Goal: Task Accomplishment & Management: Manage account settings

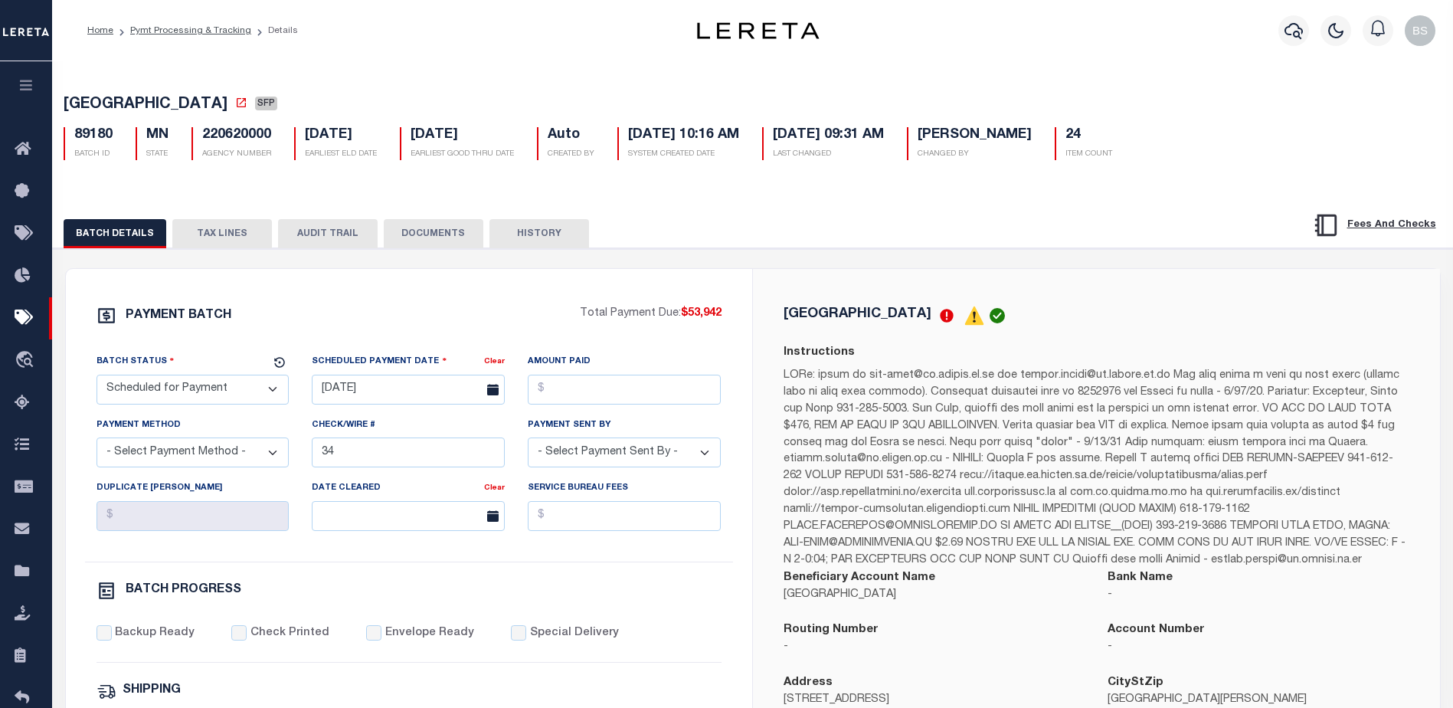
select select "SFP"
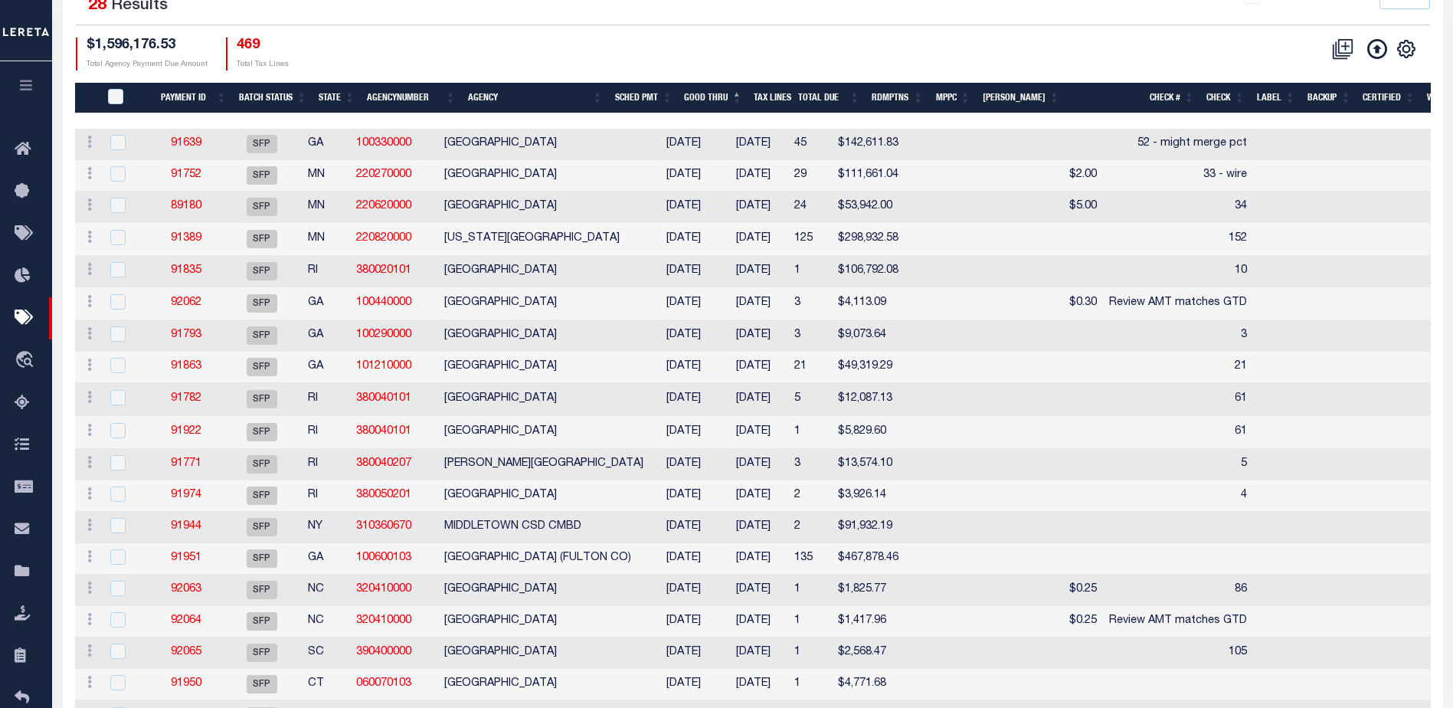
scroll to position [241, 0]
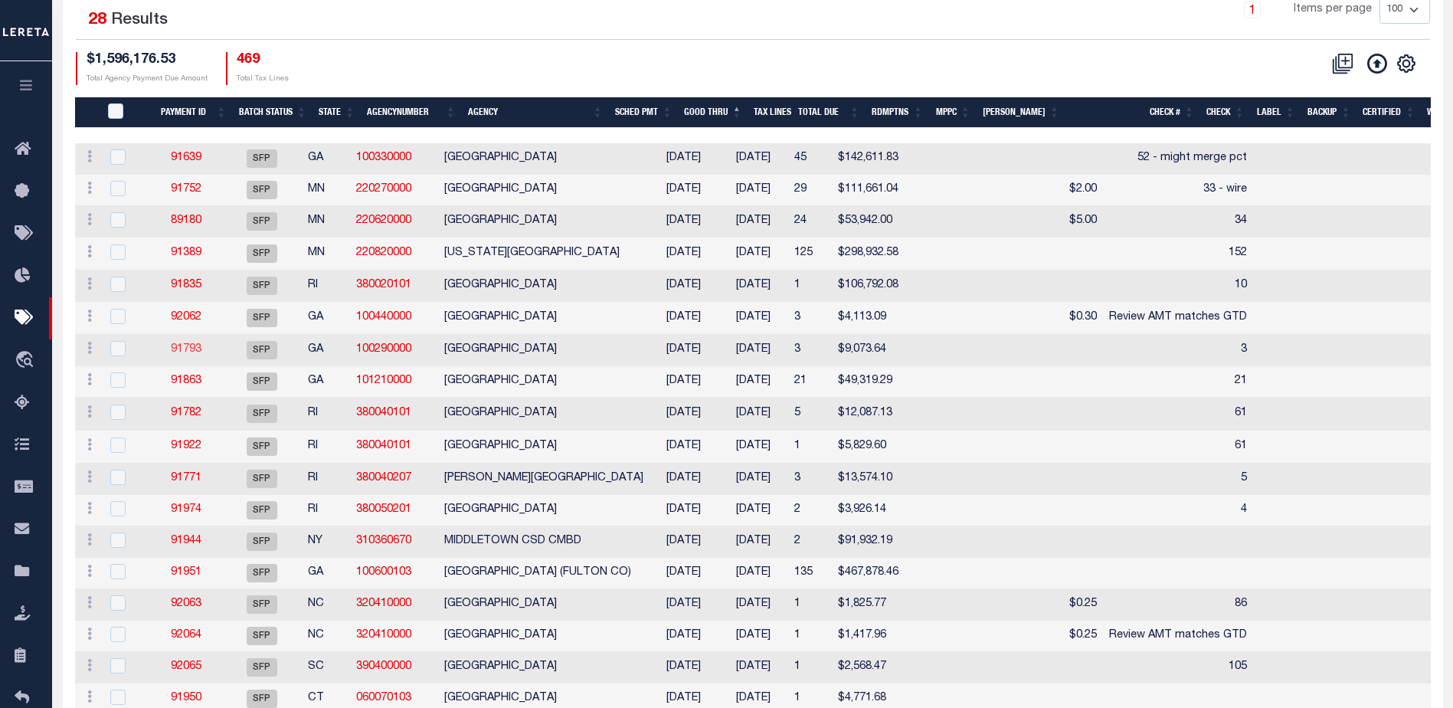
click at [194, 351] on link "91793" at bounding box center [186, 349] width 31 height 11
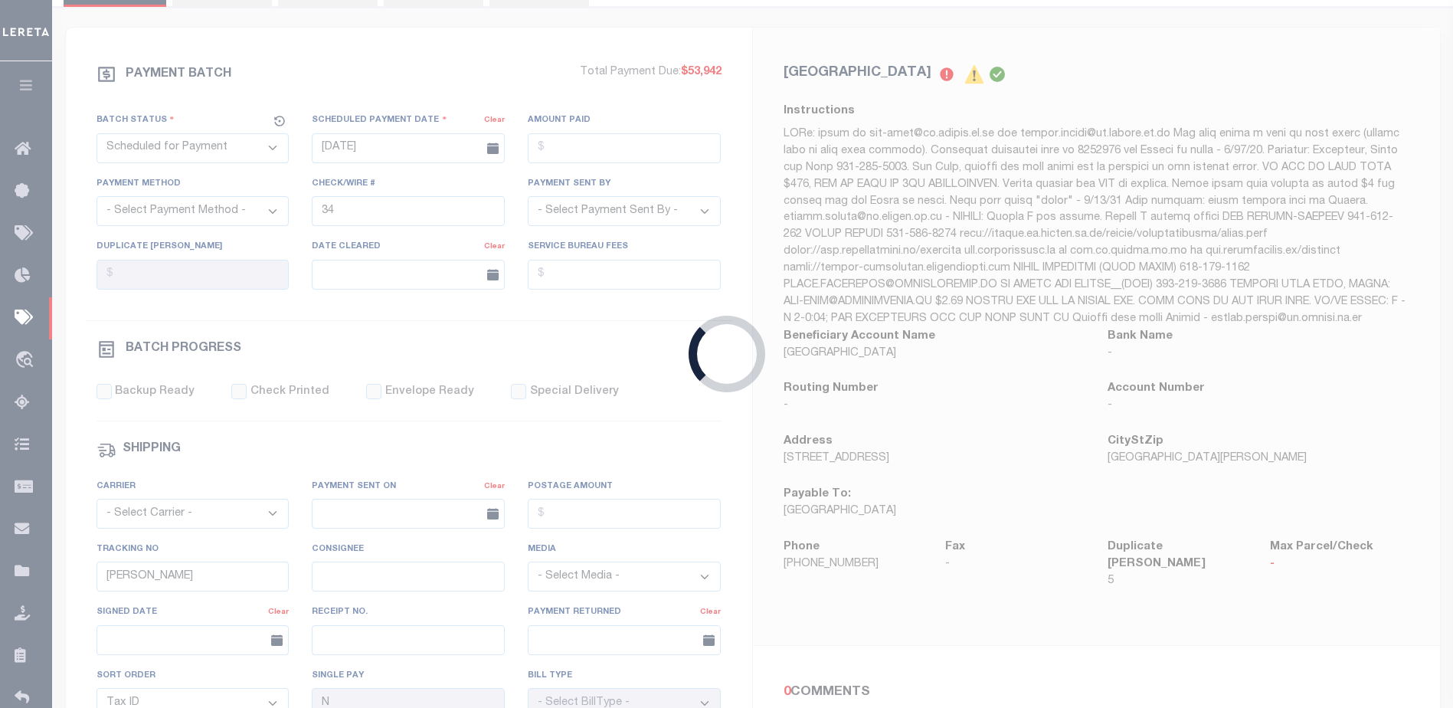
type input "10/09/2025"
type input "3"
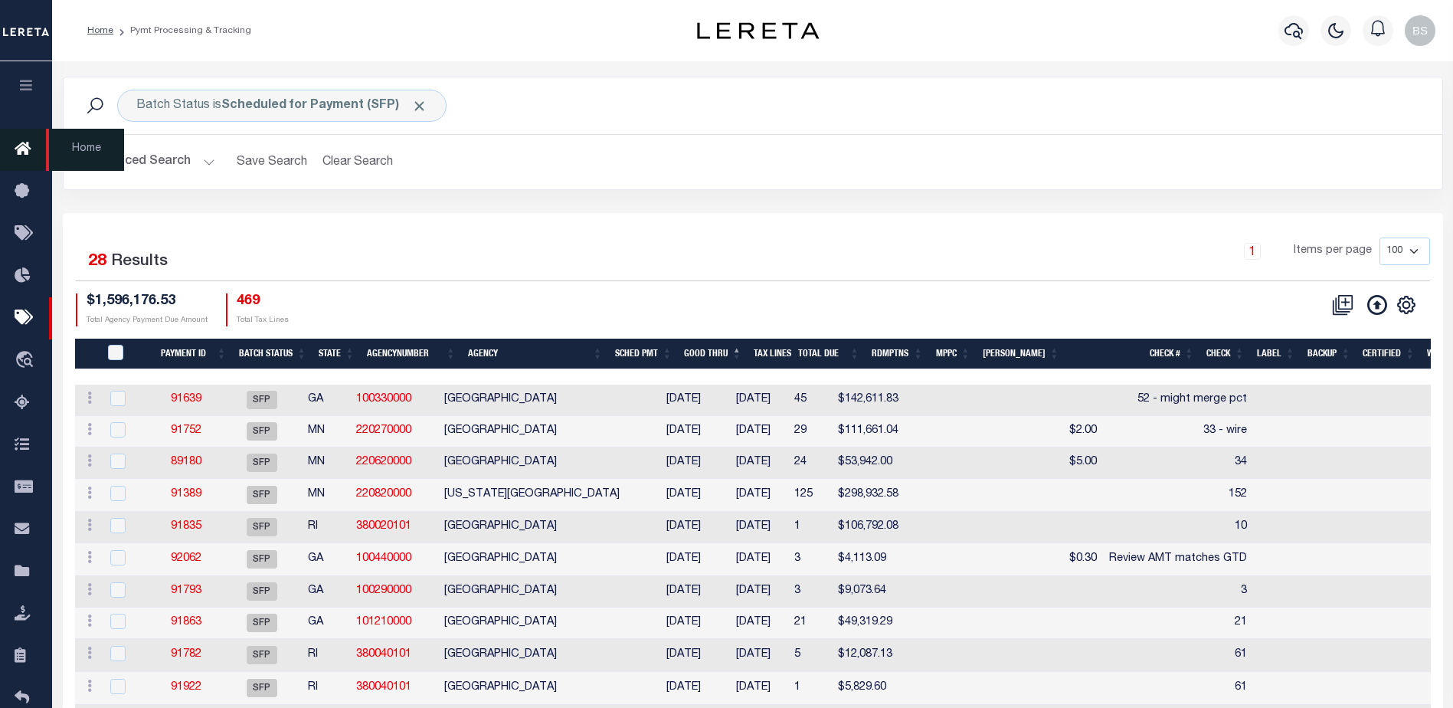
click at [22, 156] on icon at bounding box center [27, 149] width 25 height 19
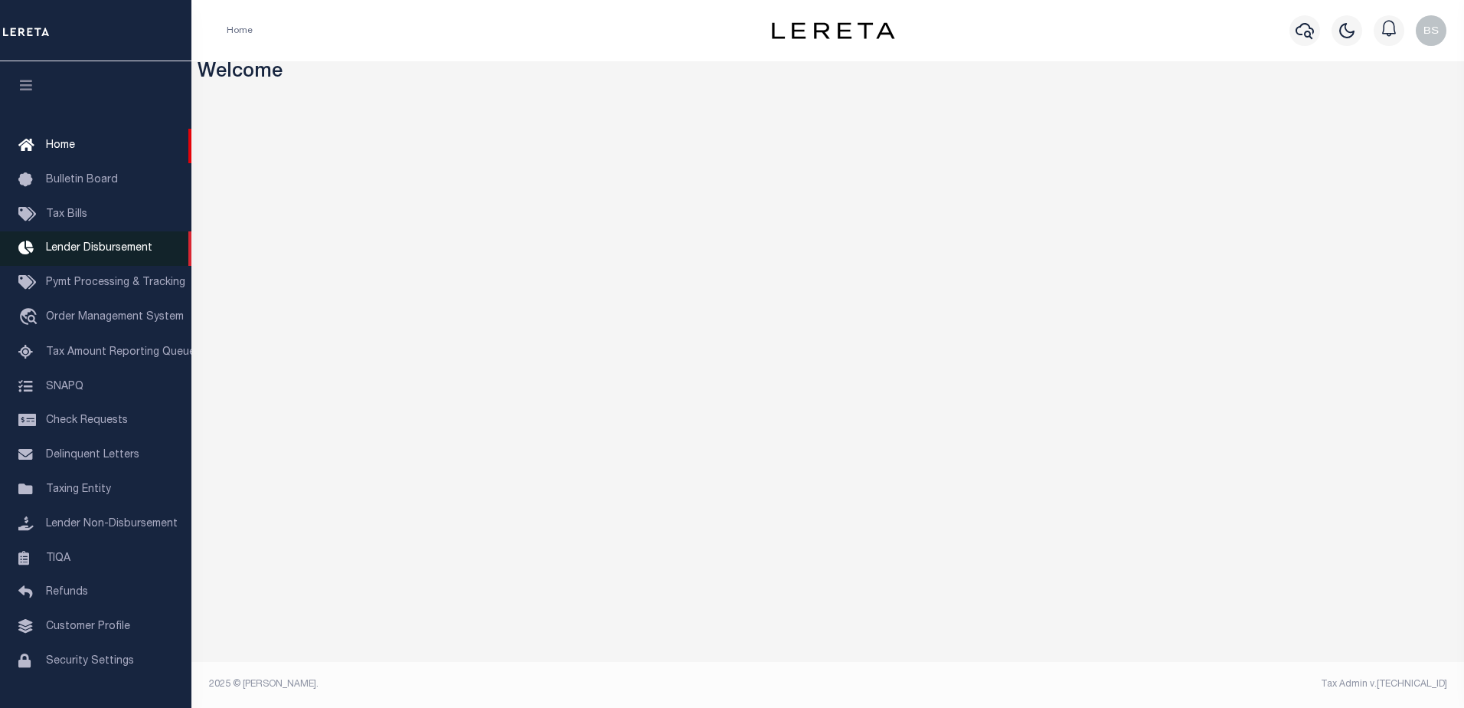
click at [99, 252] on span "Lender Disbursement" at bounding box center [99, 248] width 106 height 11
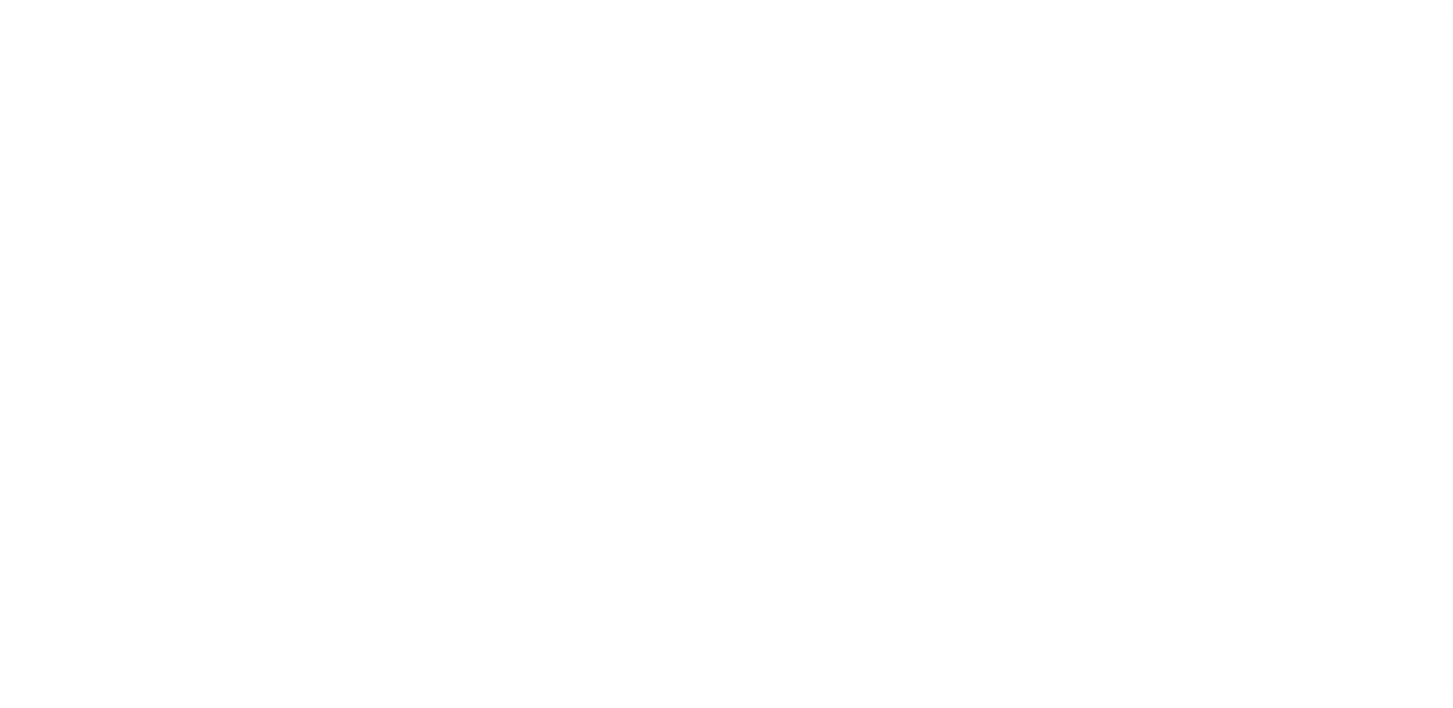
scroll to position [27, 0]
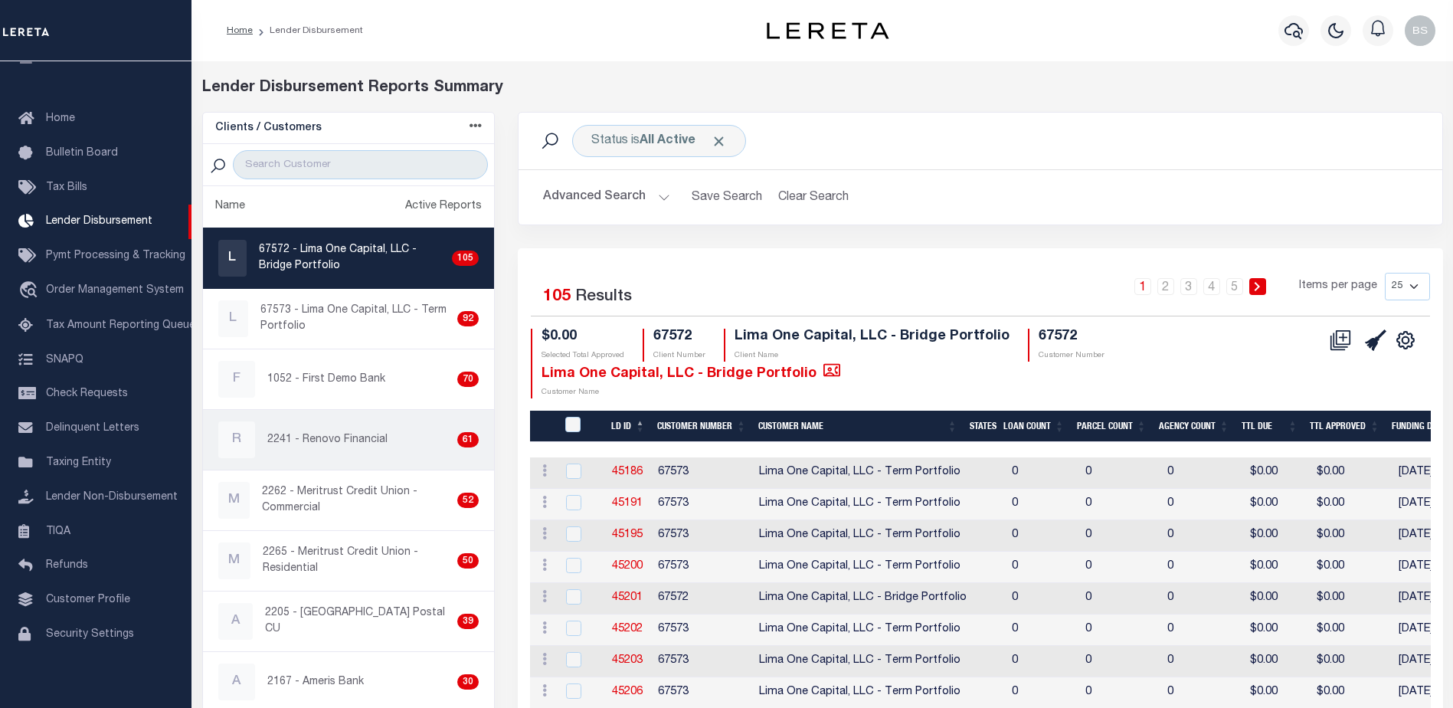
click at [319, 445] on p "2241 - Renovo Financial" at bounding box center [327, 440] width 120 height 16
checkbox input "true"
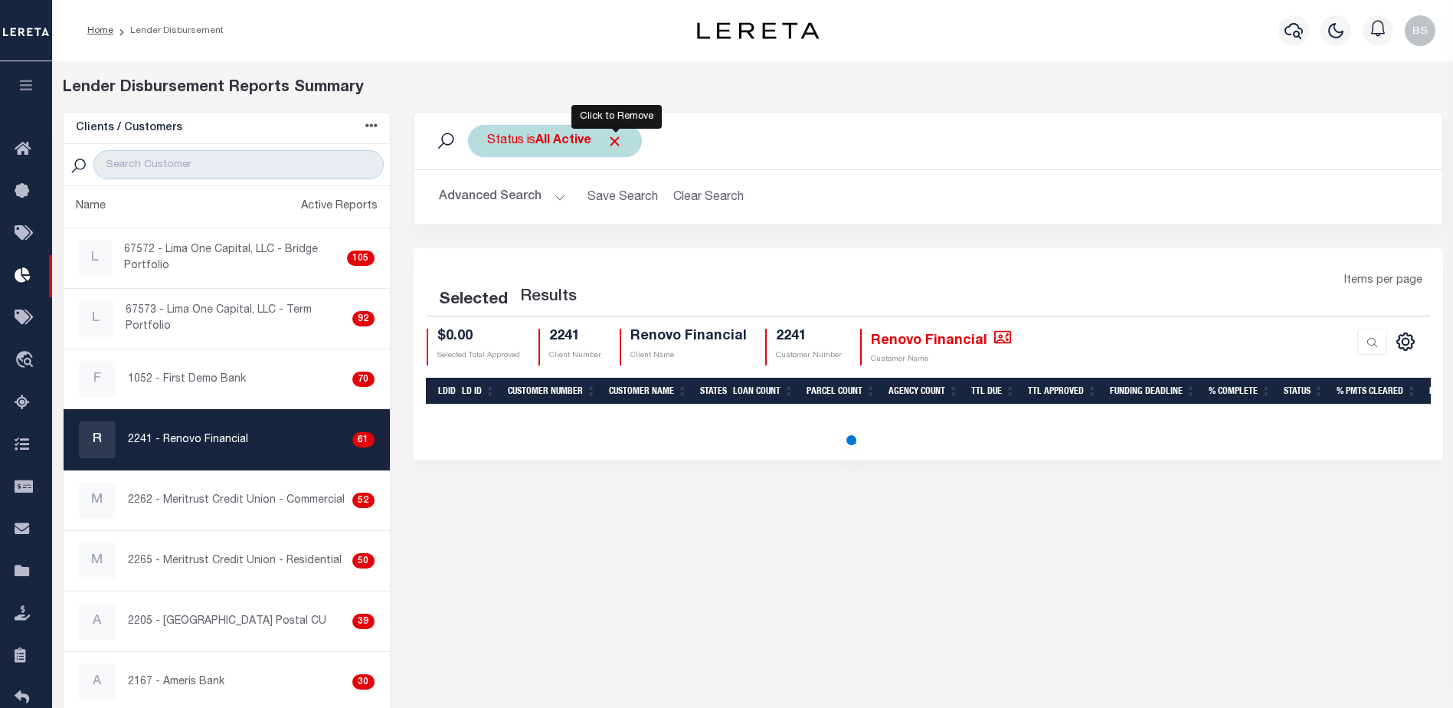
click at [617, 144] on span "Click to Remove" at bounding box center [615, 141] width 16 height 16
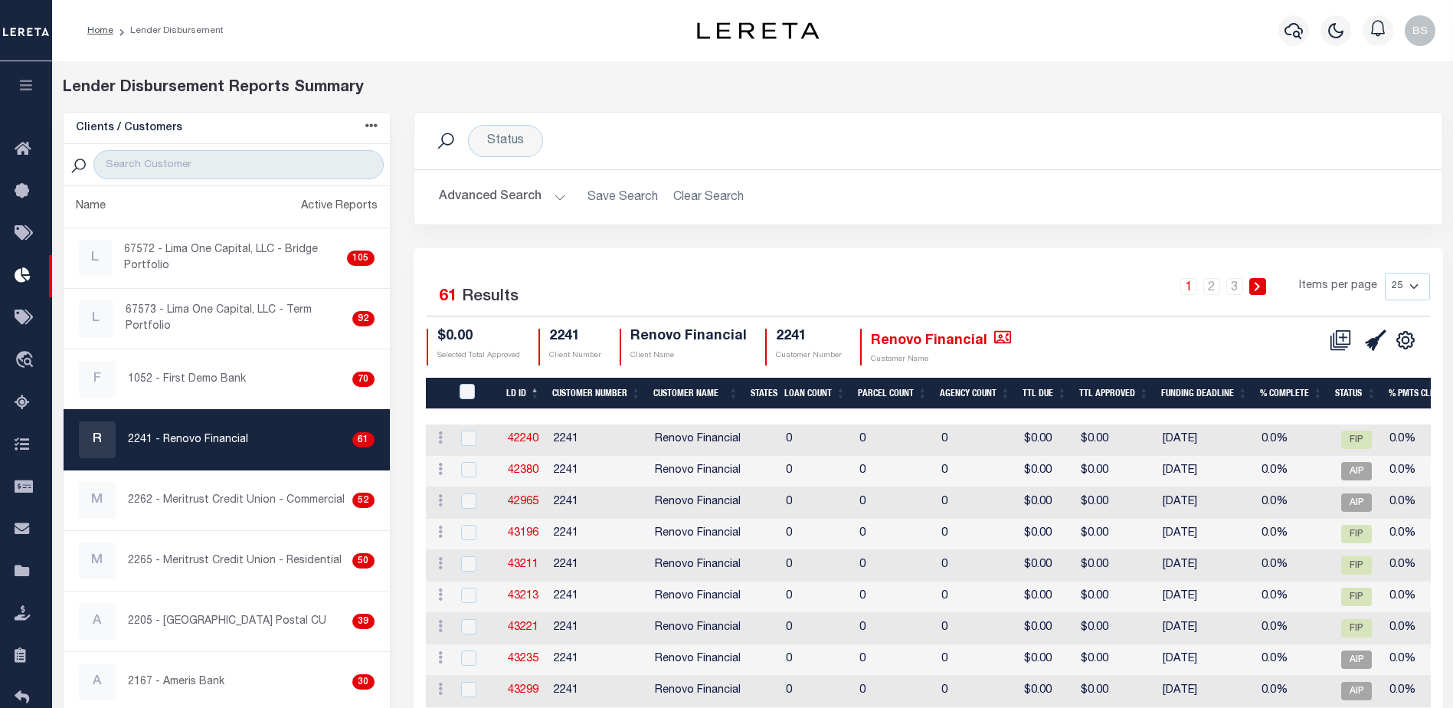
click at [556, 199] on button "Advanced Search" at bounding box center [502, 197] width 127 height 30
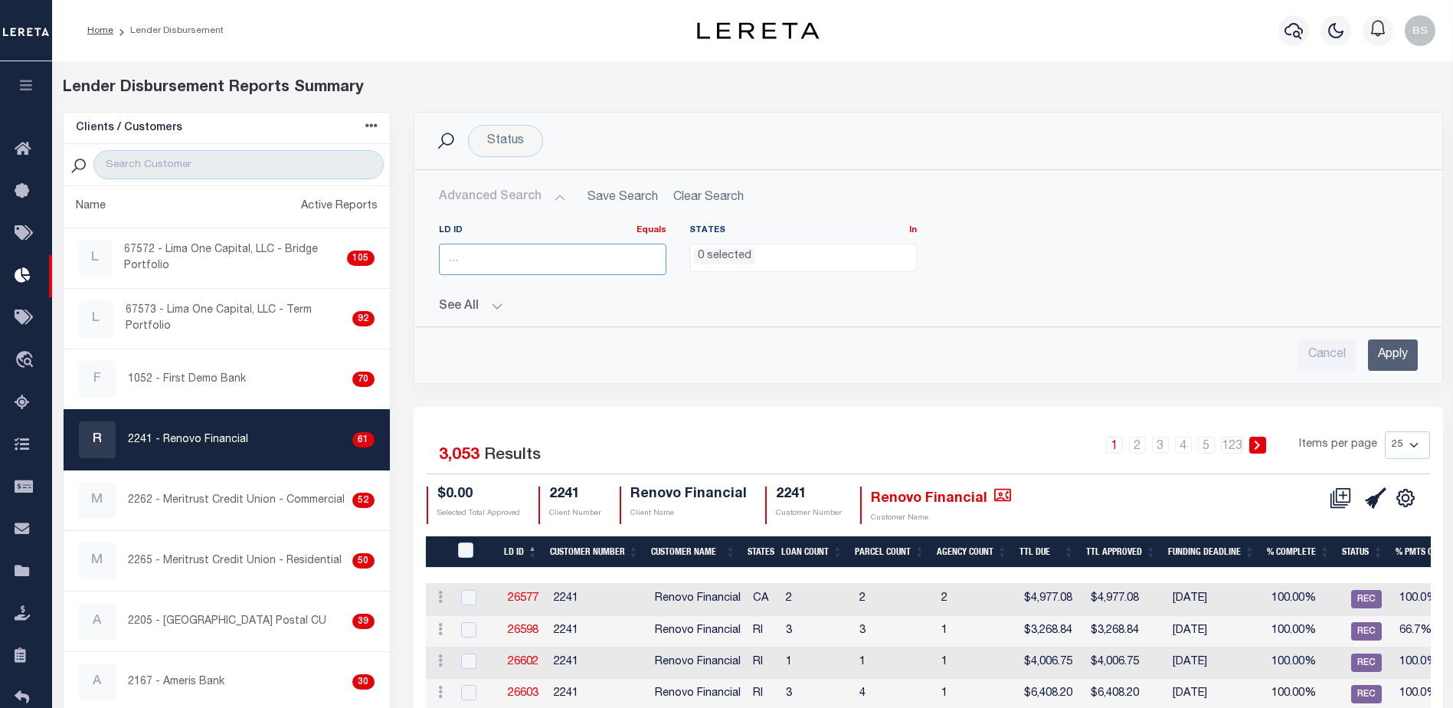
click at [476, 253] on input "number" at bounding box center [552, 259] width 227 height 31
type input "46483"
click at [1375, 349] on input "Apply" at bounding box center [1393, 354] width 50 height 31
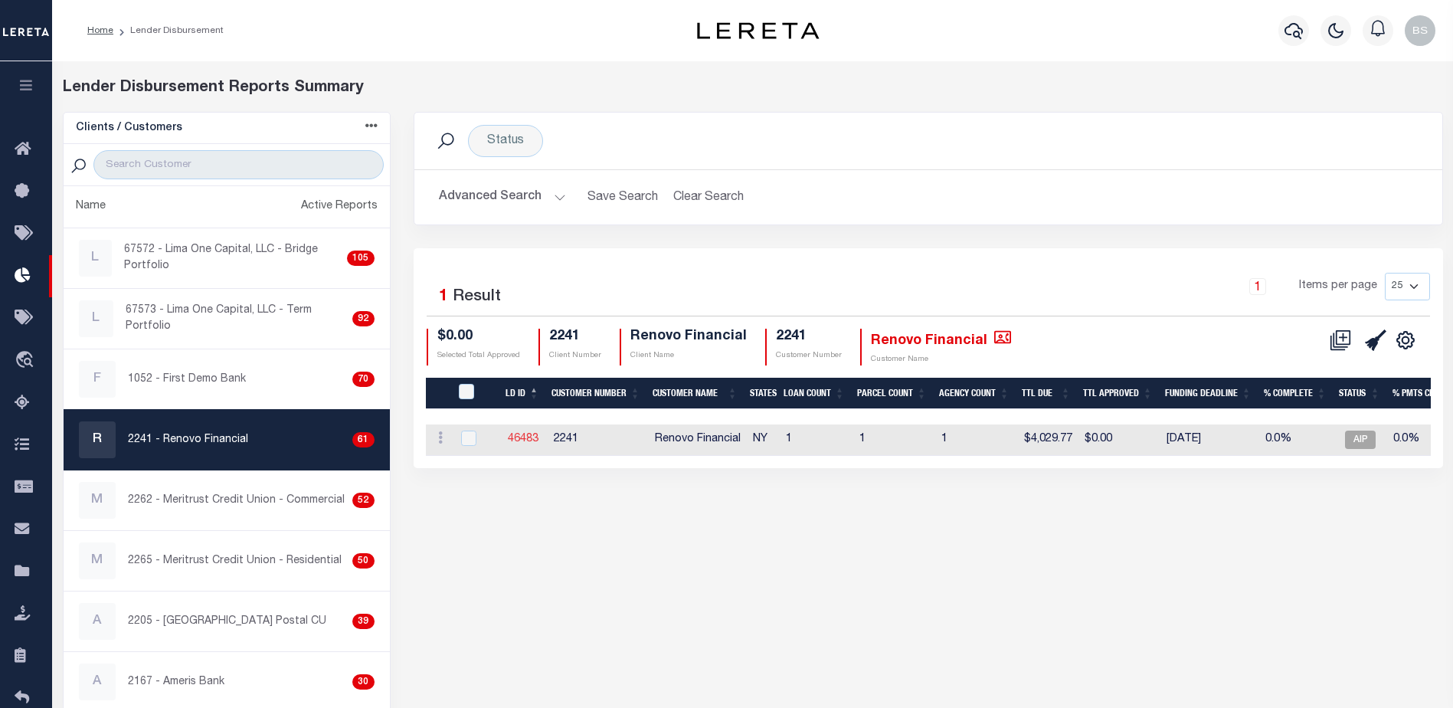
click at [522, 435] on link "46483" at bounding box center [523, 438] width 31 height 11
checkbox input "true"
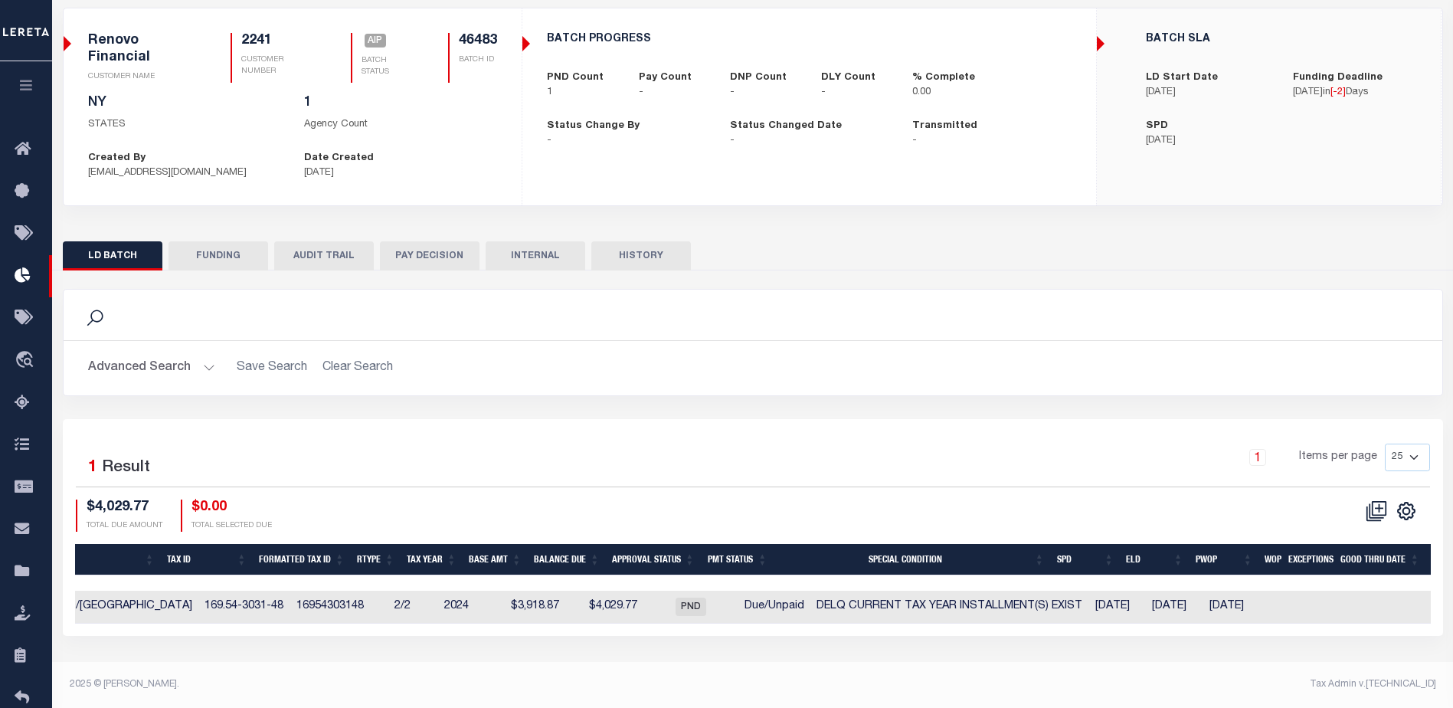
scroll to position [0, 735]
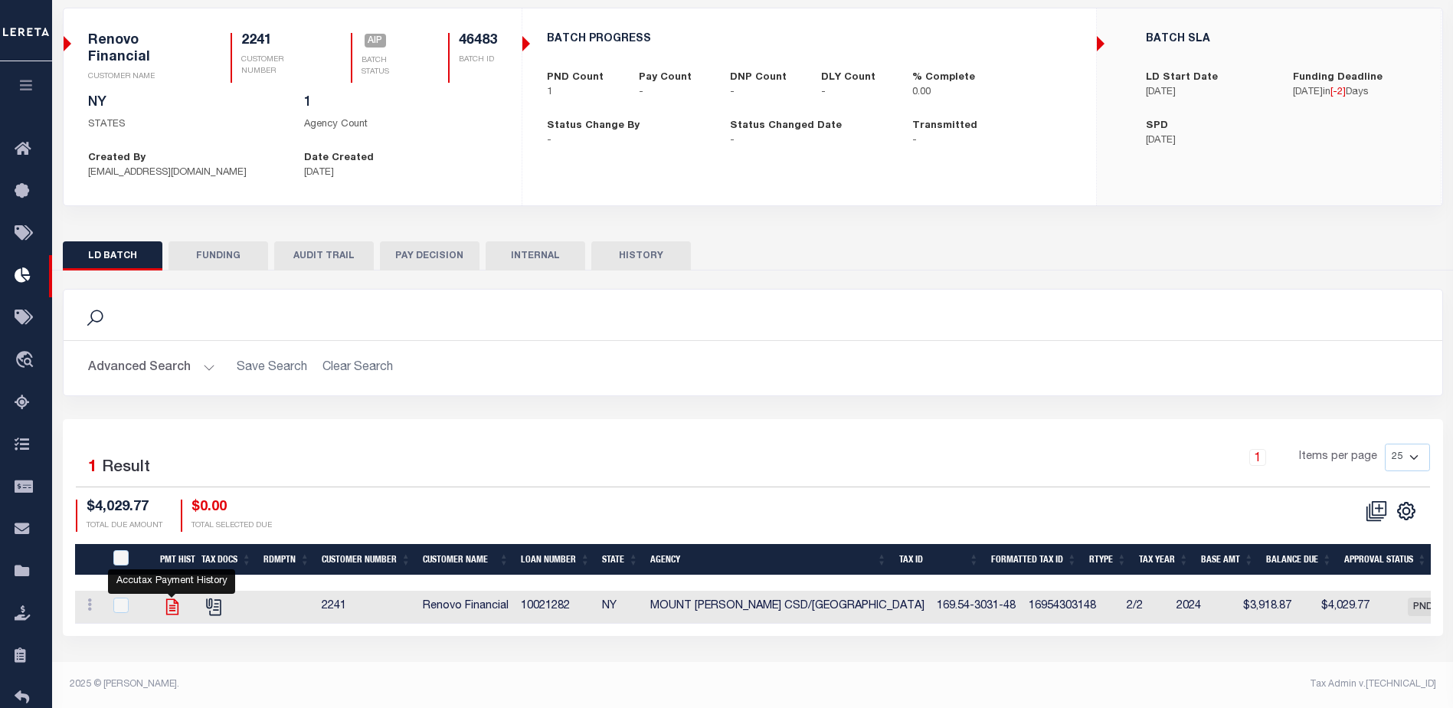
click at [178, 607] on icon "" at bounding box center [172, 607] width 20 height 20
checkbox input "true"
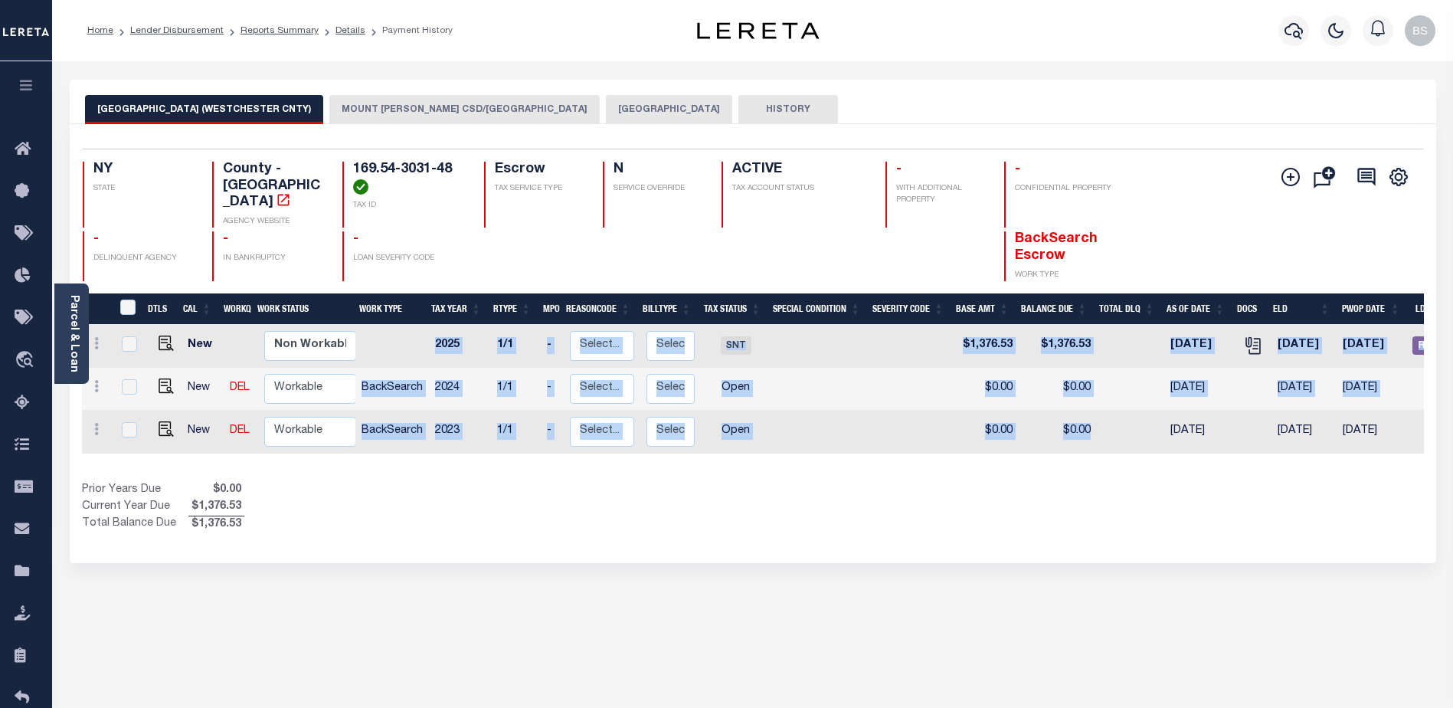
drag, startPoint x: 1098, startPoint y: 437, endPoint x: 1269, endPoint y: 440, distance: 170.8
click at [1269, 440] on div "DTLS CAL WorkQ Work Status Work Type Tax Year RType MPO ReasonCode BillType Tax…" at bounding box center [753, 389] width 1342 height 129
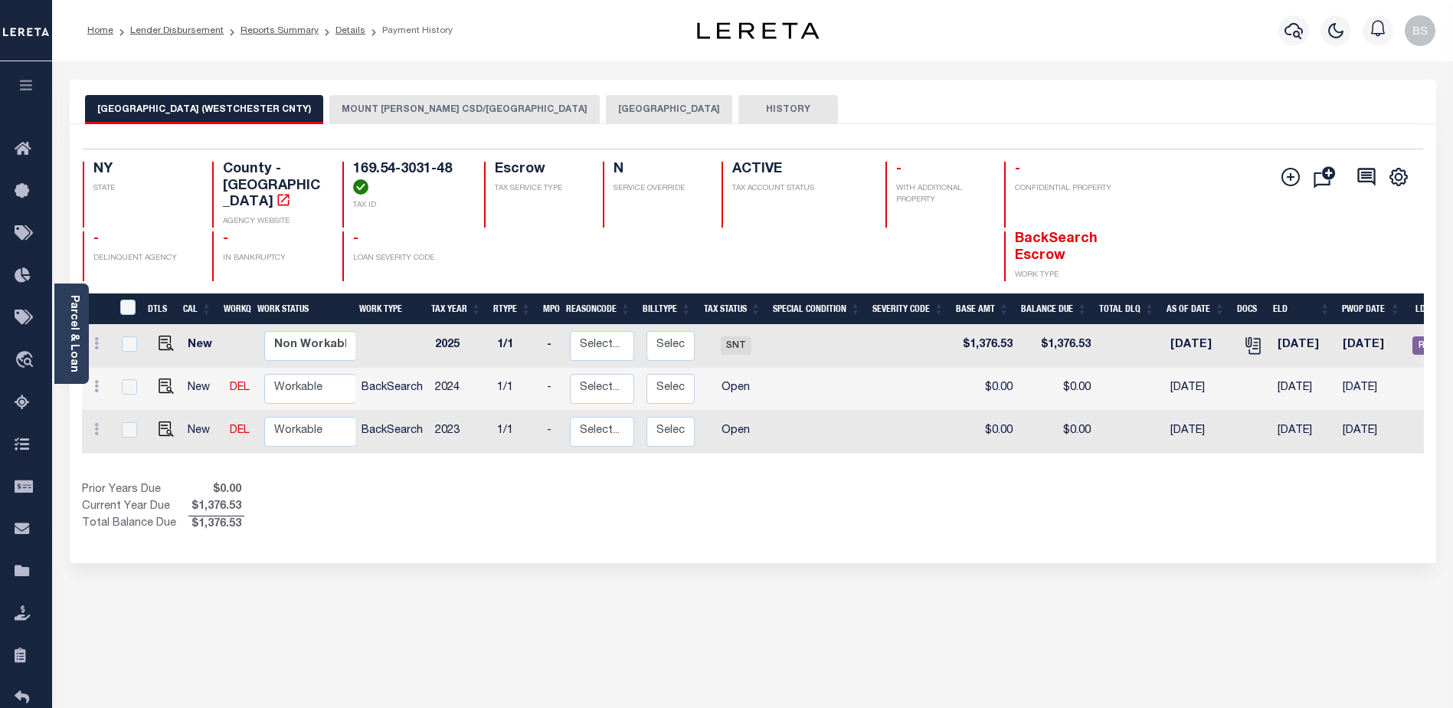
drag, startPoint x: 1121, startPoint y: 506, endPoint x: 1110, endPoint y: 515, distance: 13.6
click at [1117, 512] on div "Show Tax Lines before Bill Release Date Prior Years Due $0.00 Current Year Due …" at bounding box center [753, 507] width 1342 height 51
click at [76, 307] on link "Parcel & Loan" at bounding box center [73, 333] width 11 height 77
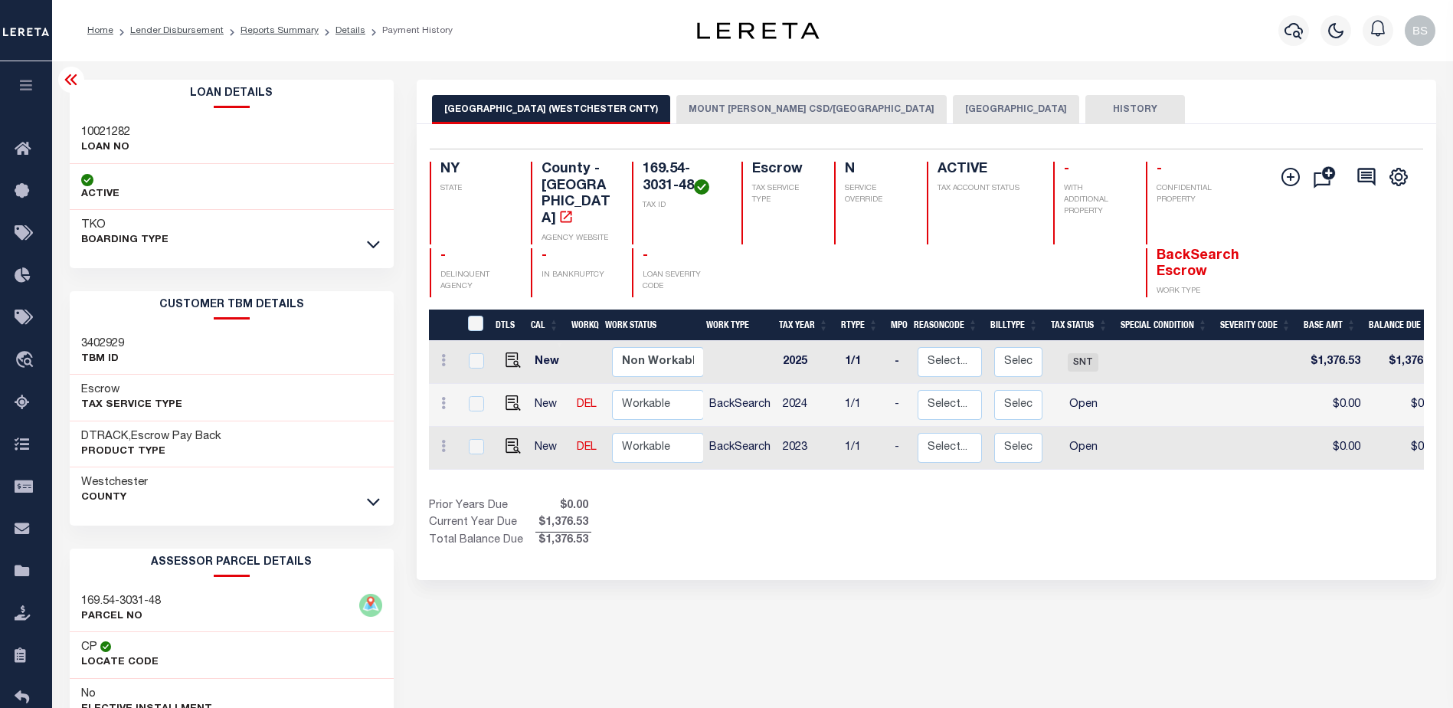
click at [738, 93] on div "MOUNT VERNON CITY (WESTCHESTER CNTY) MOUNT VERNON CSD/MOUNT VERNON CITY MOUNT V…" at bounding box center [926, 102] width 1019 height 44
click at [744, 106] on button "MOUNT VERNON CSD/MOUNT VERNON CITY" at bounding box center [811, 109] width 270 height 29
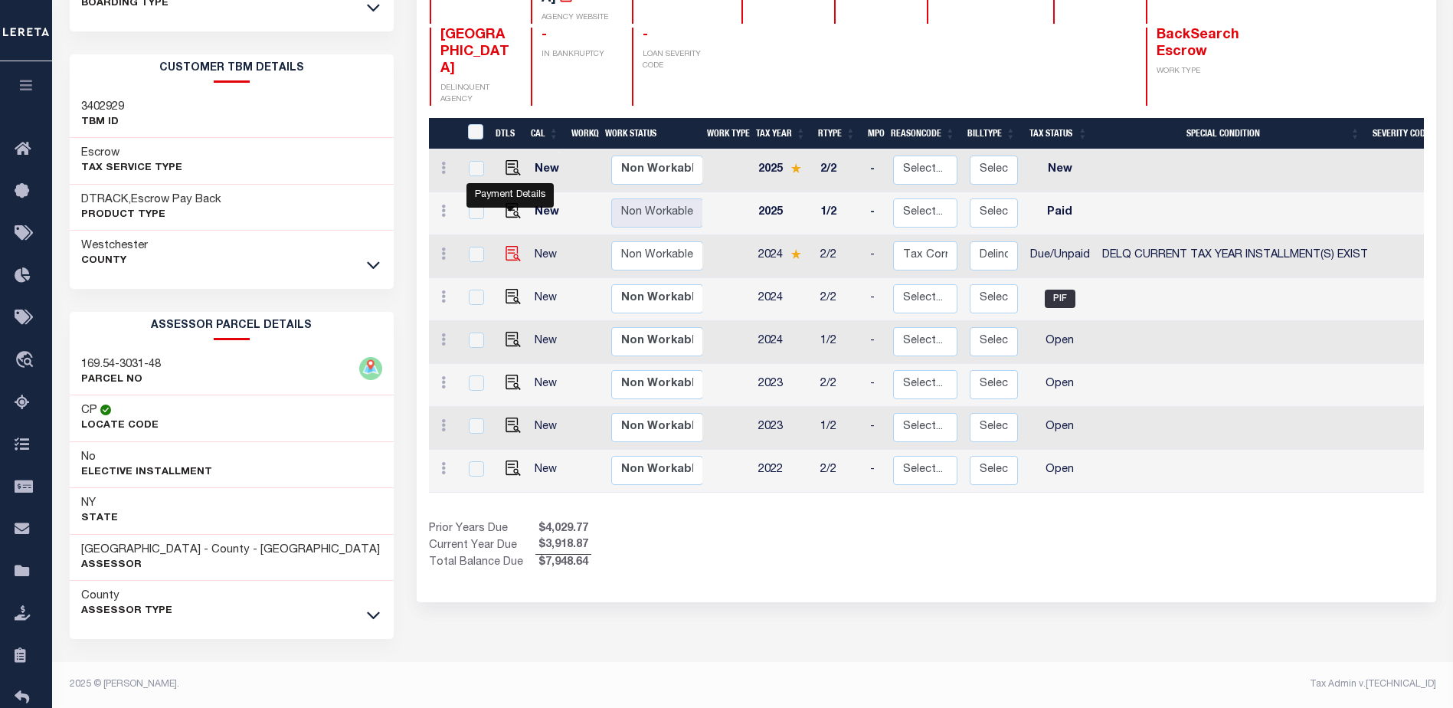
click at [507, 246] on img "" at bounding box center [512, 253] width 15 height 15
checkbox input "true"
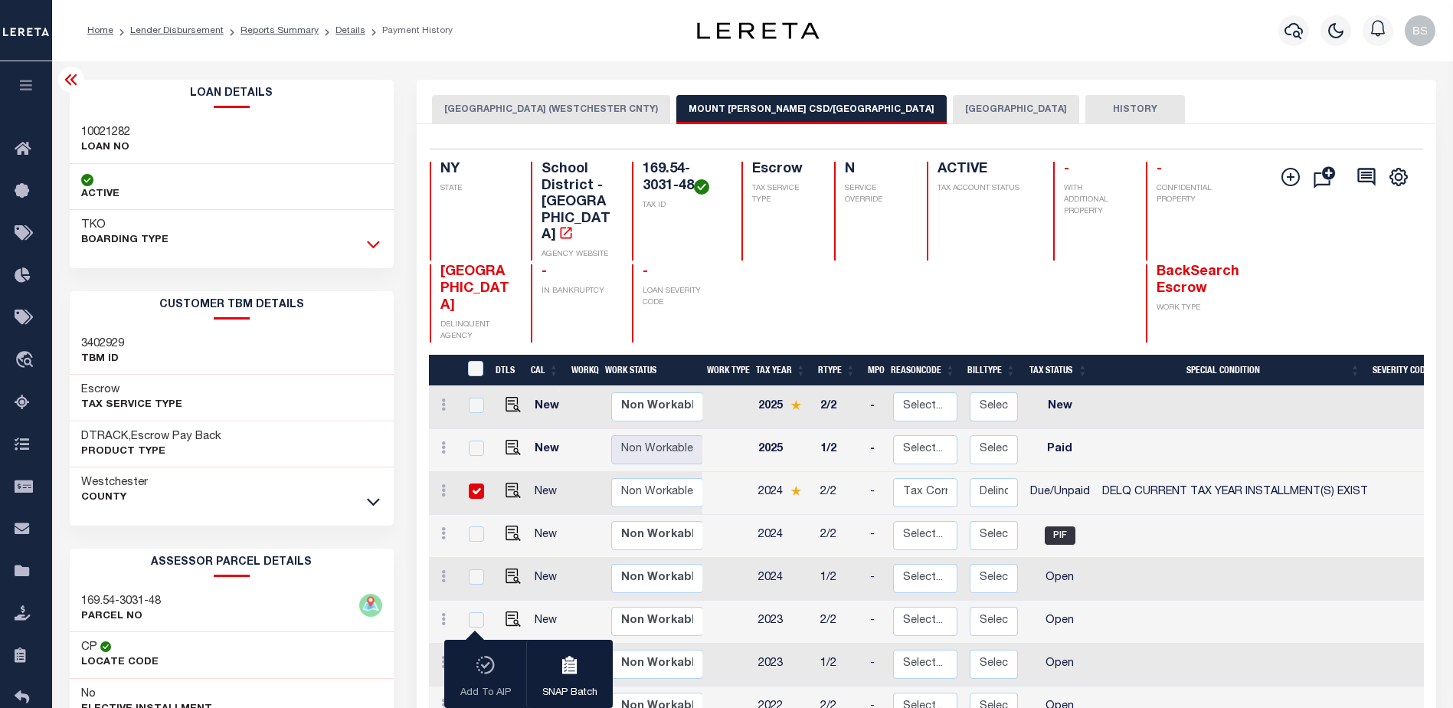
click at [371, 243] on icon at bounding box center [373, 244] width 13 height 16
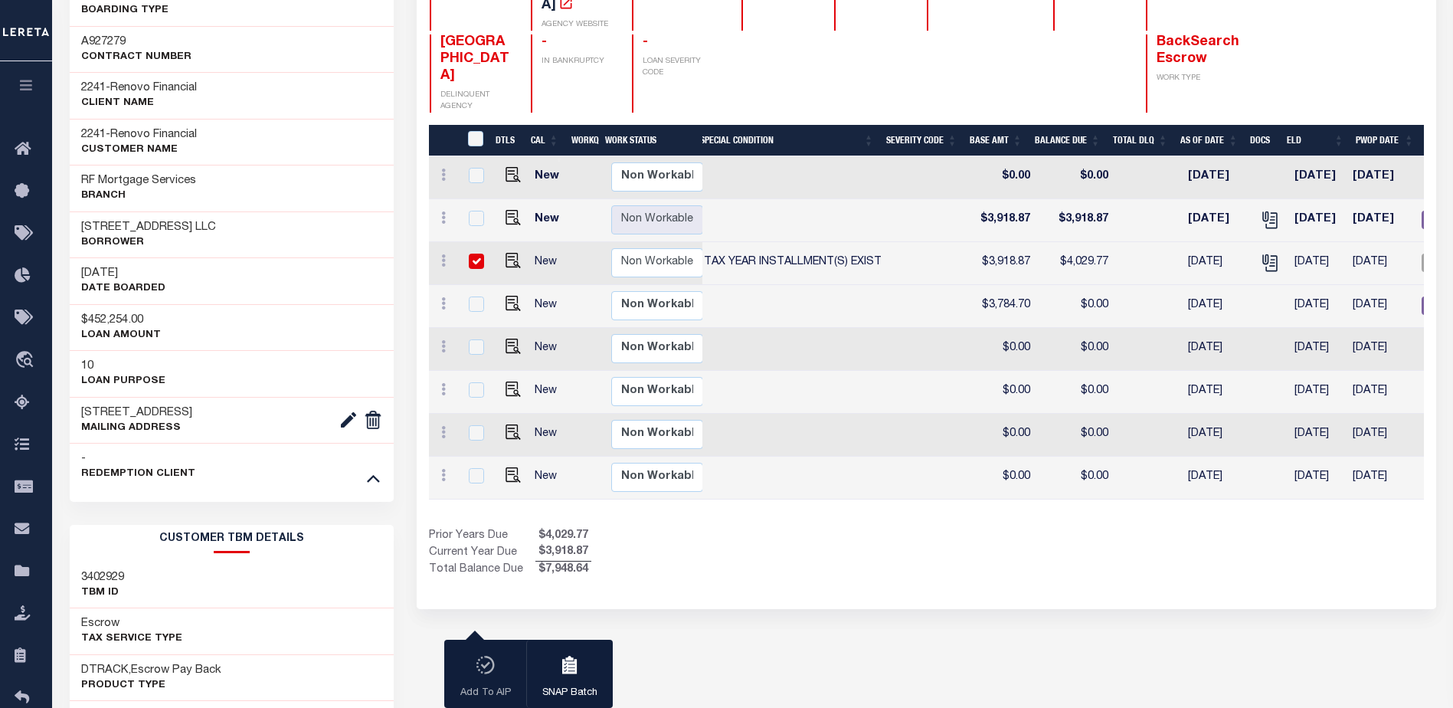
scroll to position [0, 689]
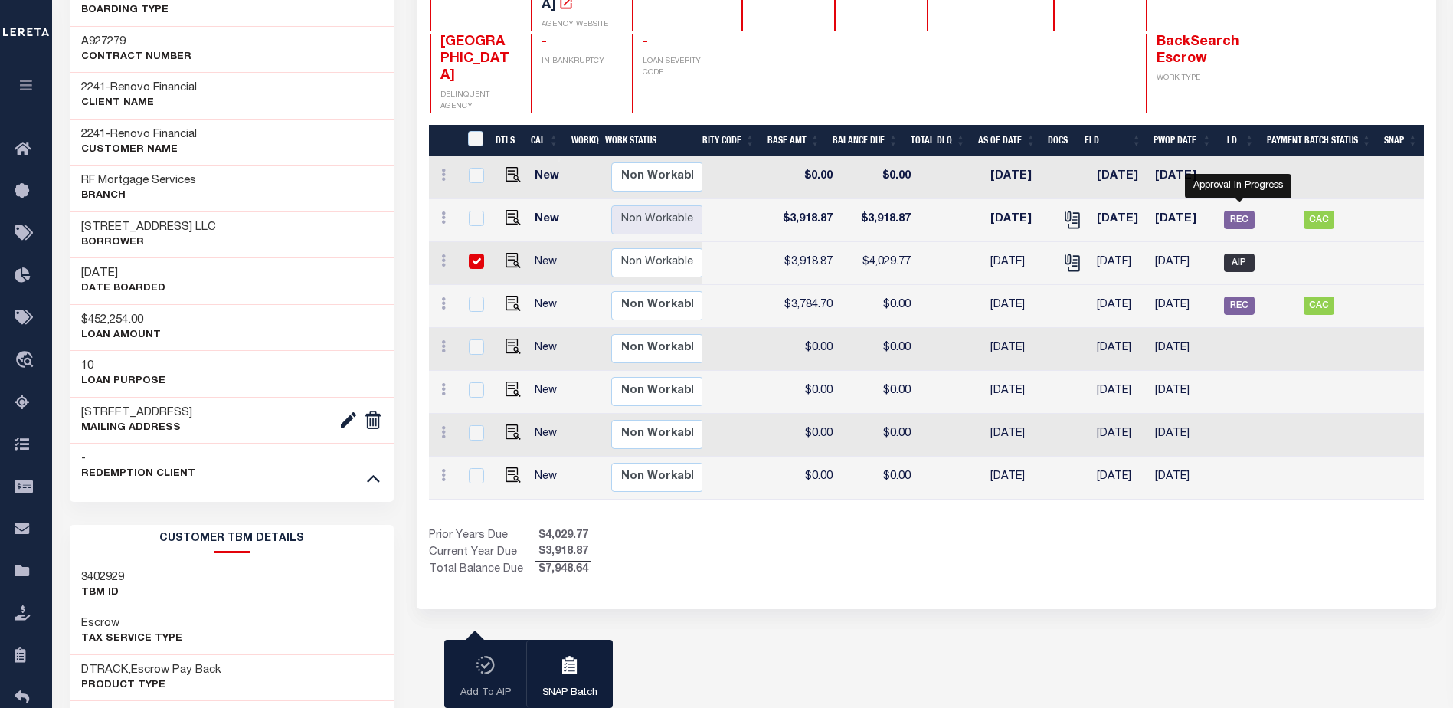
click at [1233, 253] on span "AIP" at bounding box center [1239, 262] width 31 height 18
checkbox input "false"
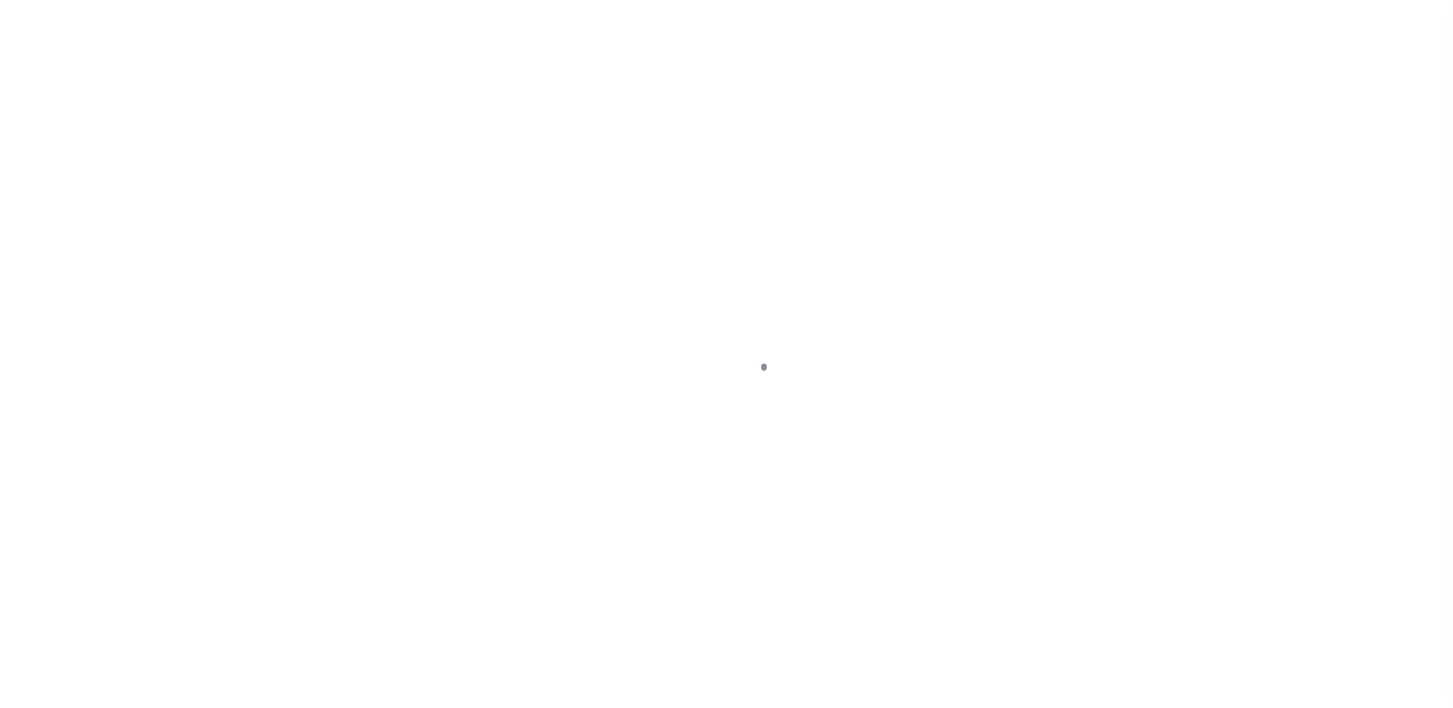
select select "DUE"
select select "17"
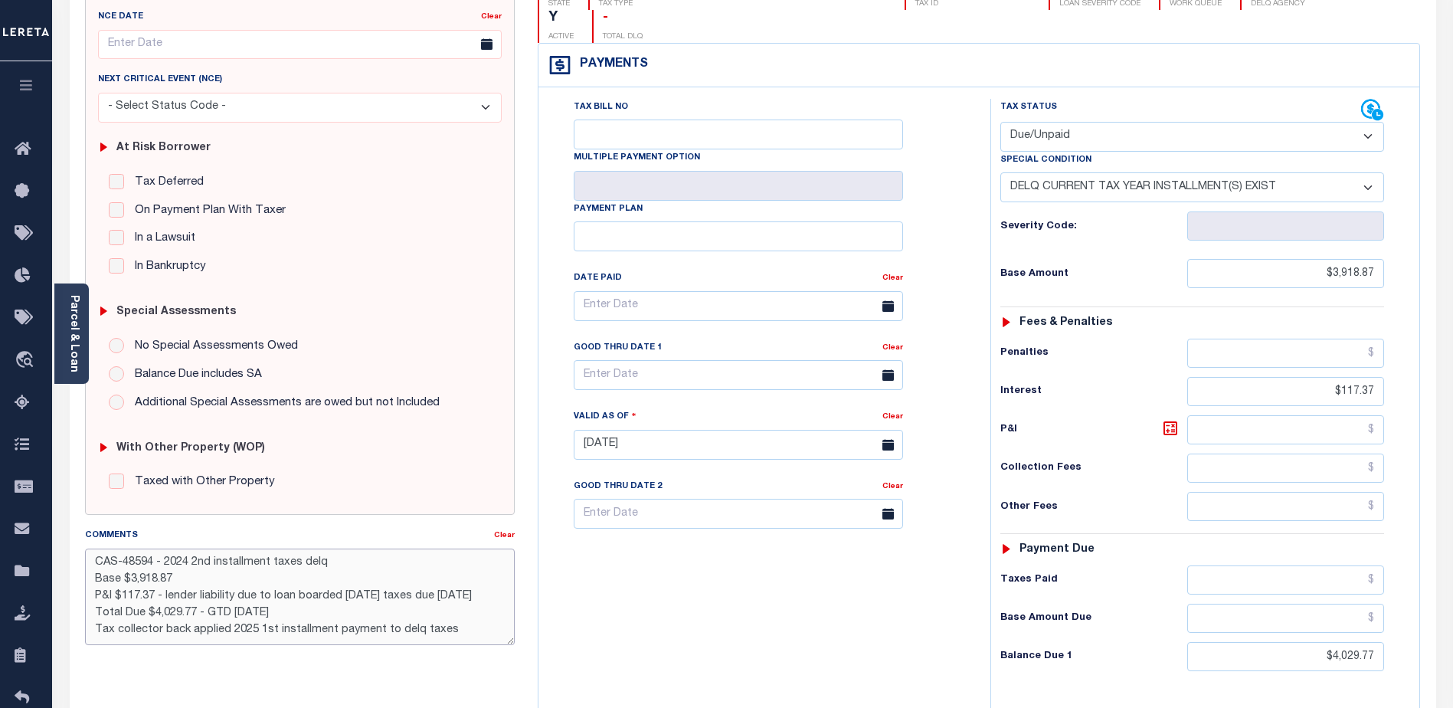
scroll to position [153, 0]
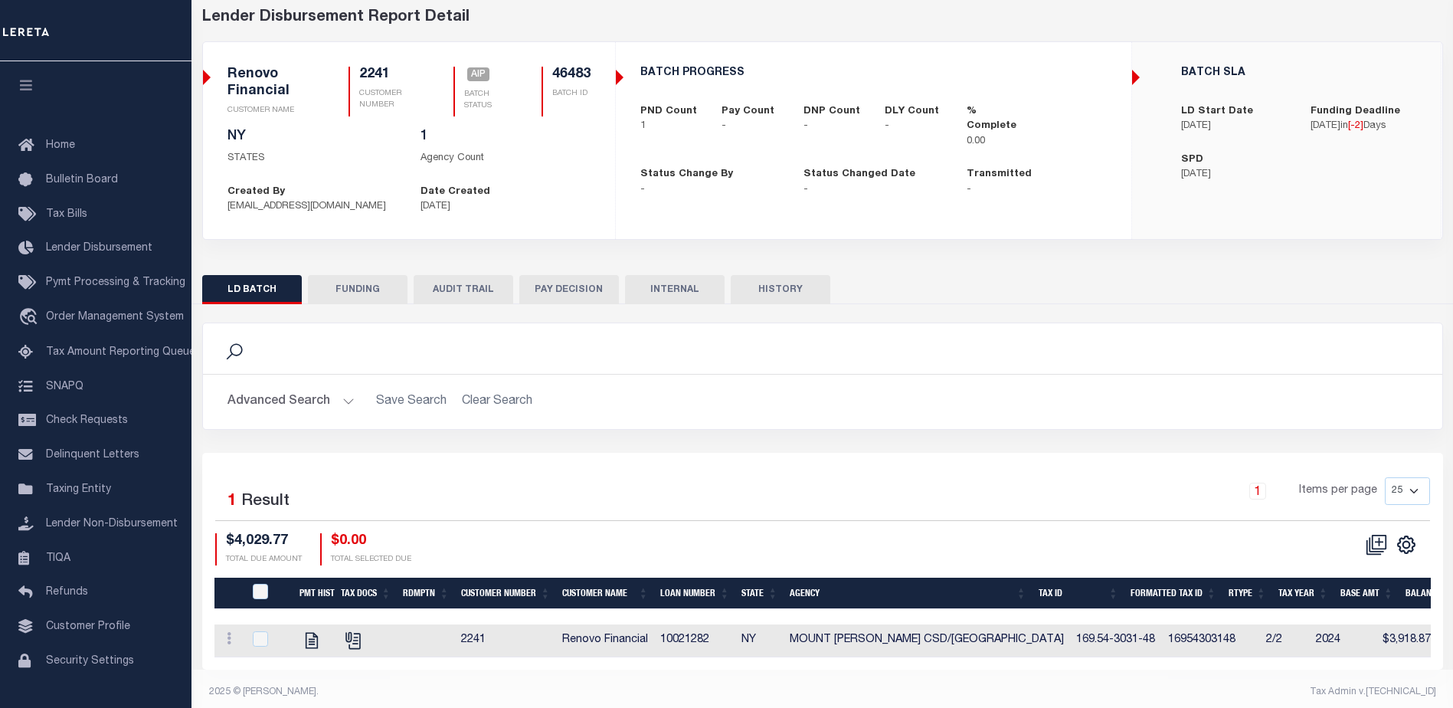
scroll to position [90, 0]
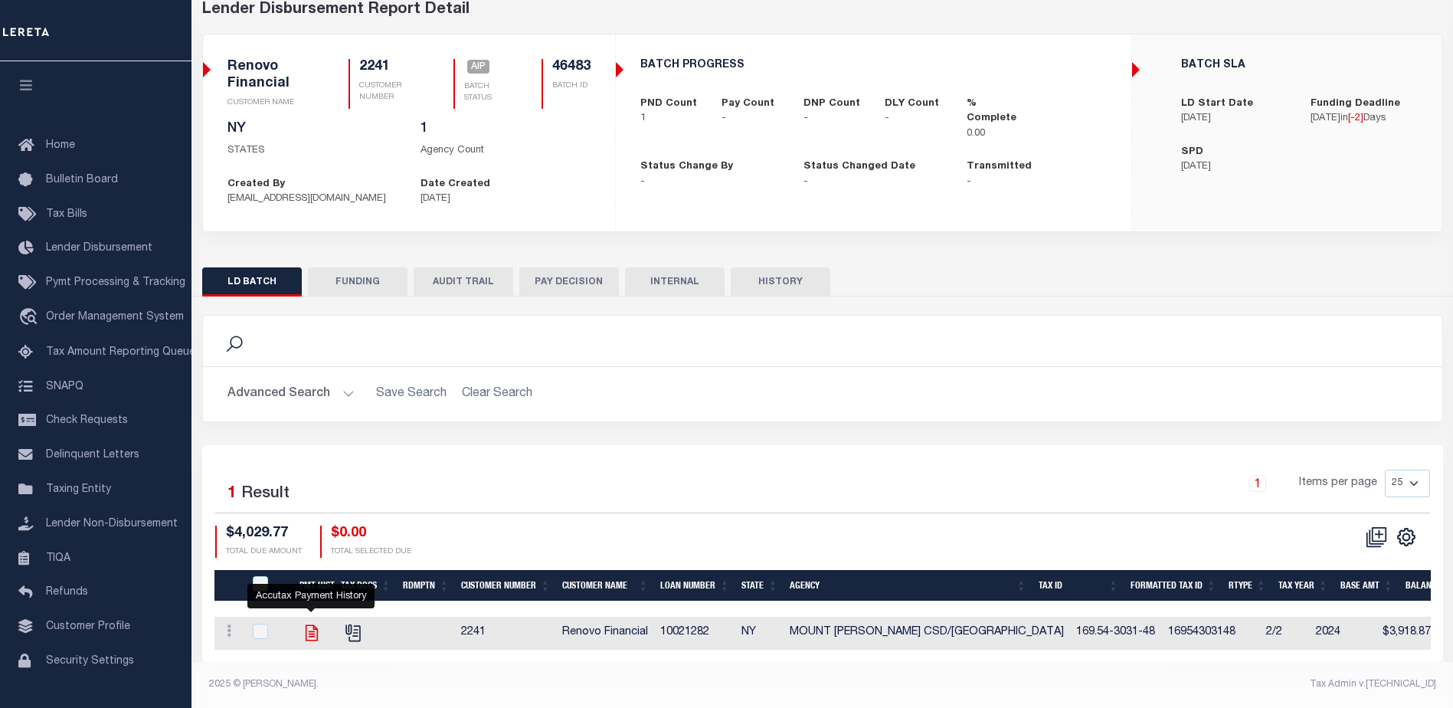
click at [306, 626] on icon "" at bounding box center [311, 633] width 12 height 16
checkbox input "true"
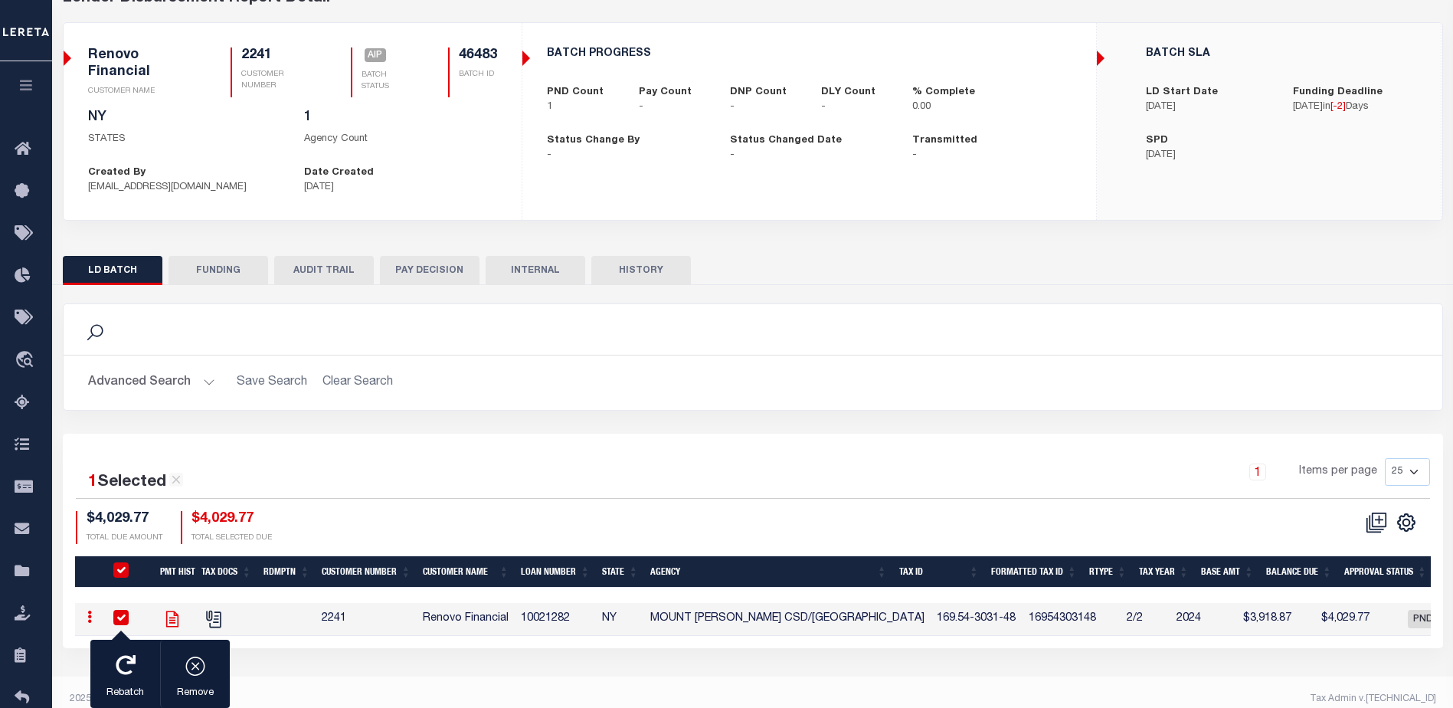
scroll to position [87, 0]
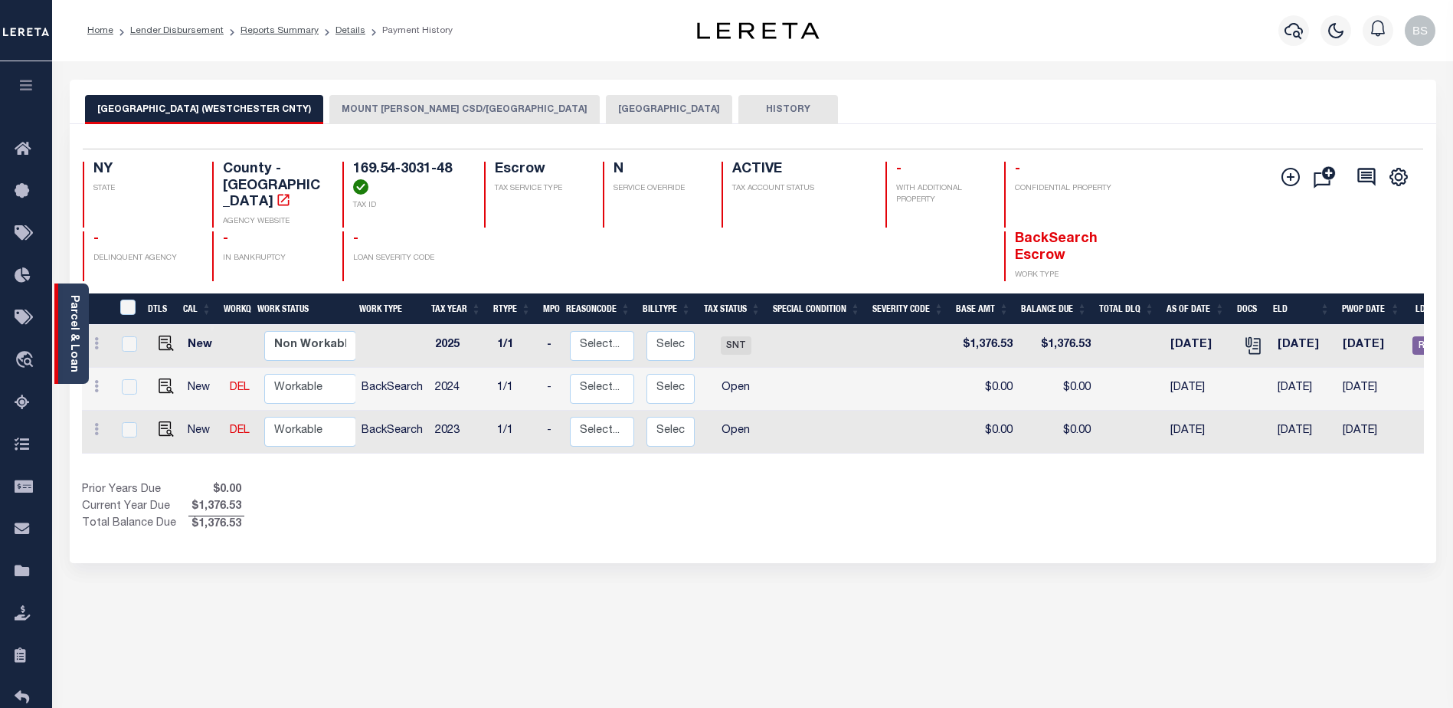
click at [81, 327] on div "Parcel & Loan" at bounding box center [71, 333] width 34 height 100
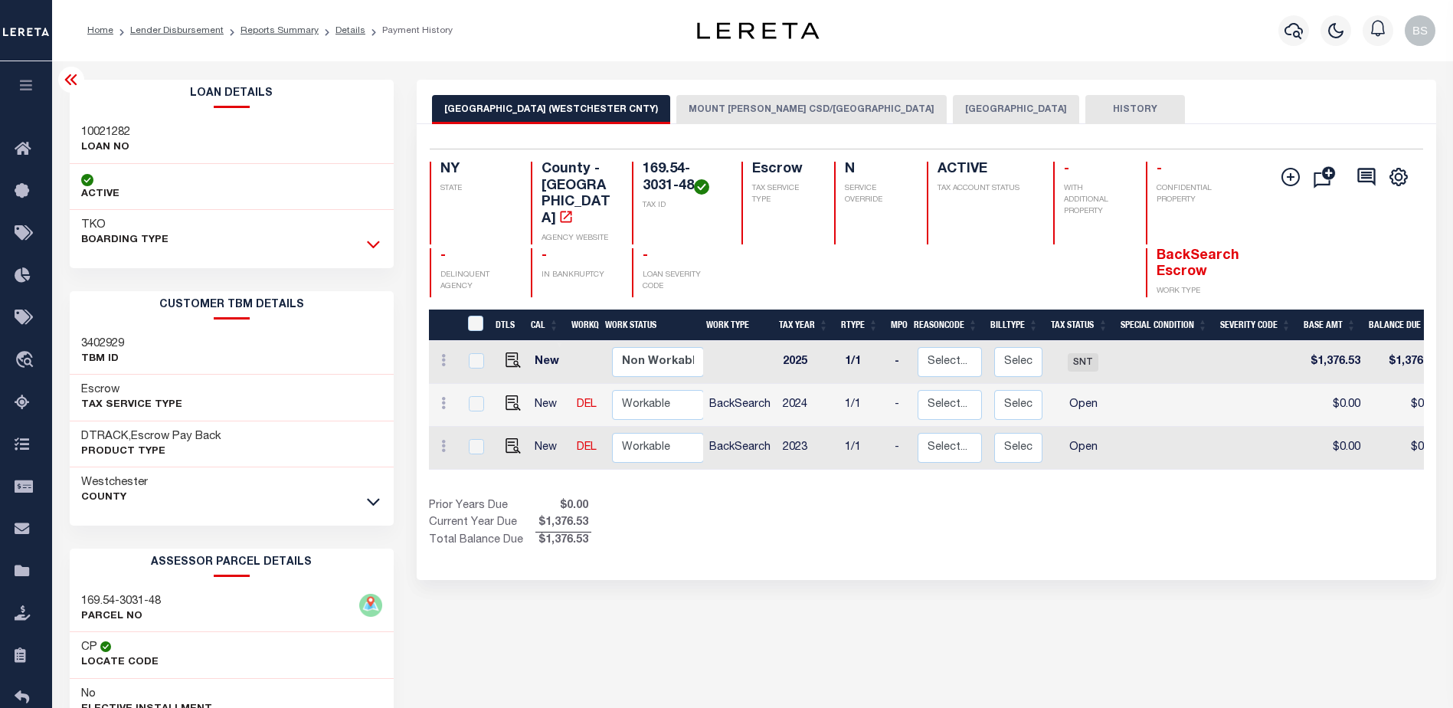
click at [378, 248] on icon at bounding box center [373, 244] width 13 height 16
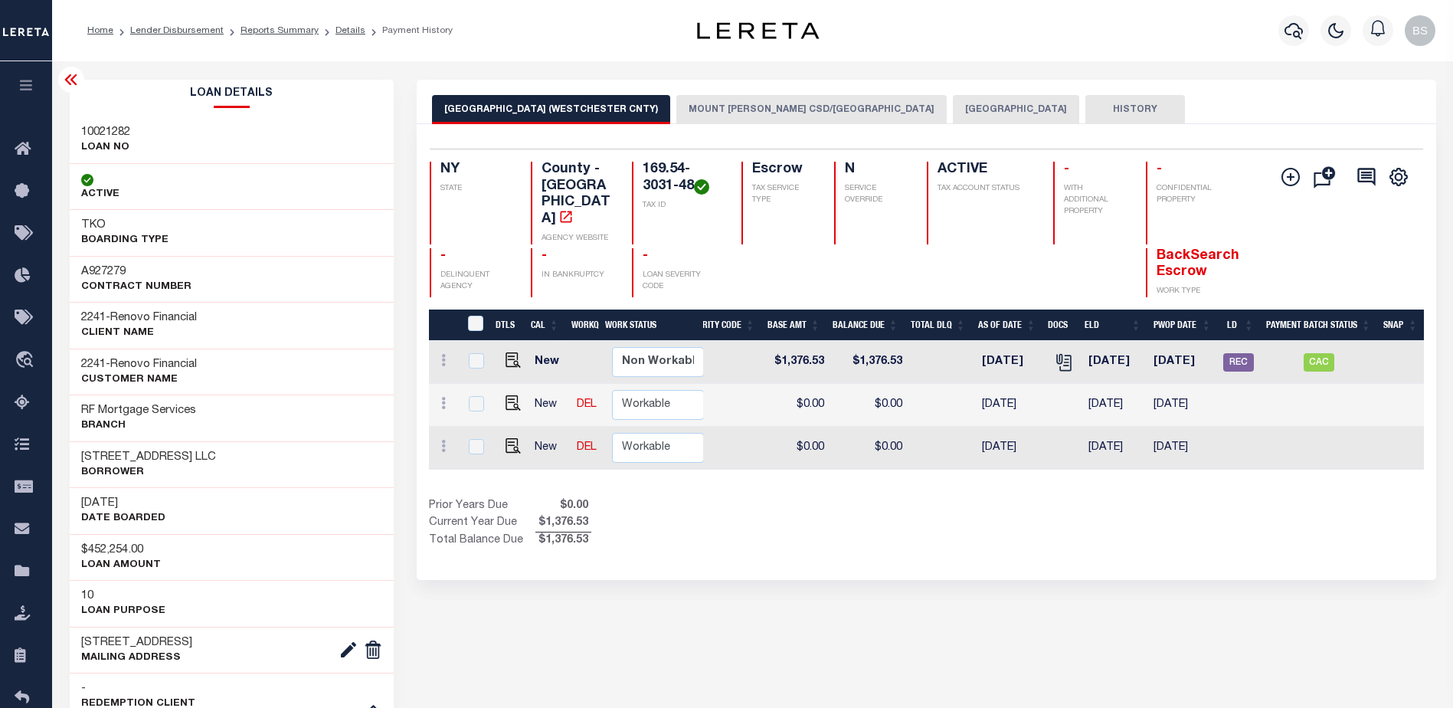
click at [787, 113] on button "MOUNT VERNON CSD/MOUNT VERNON CITY" at bounding box center [811, 109] width 270 height 29
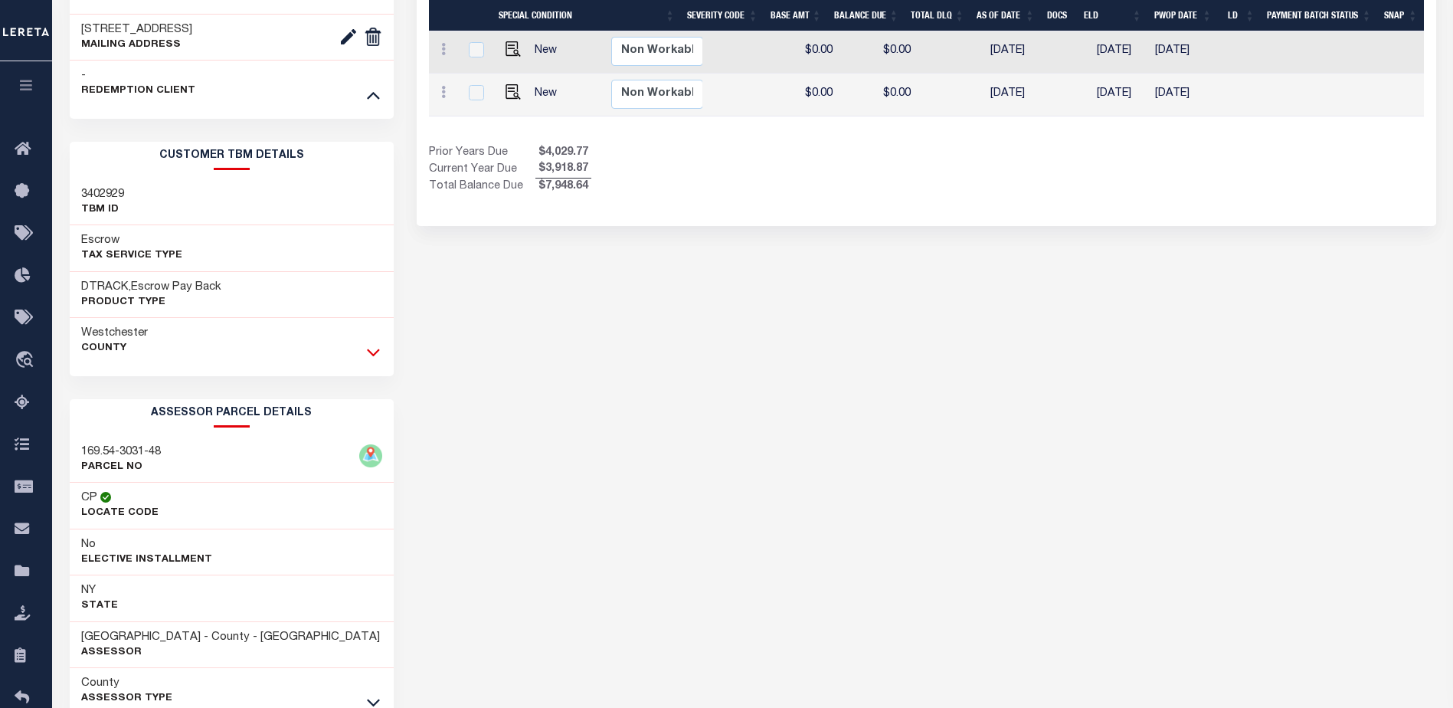
click at [374, 360] on icon at bounding box center [373, 352] width 13 height 16
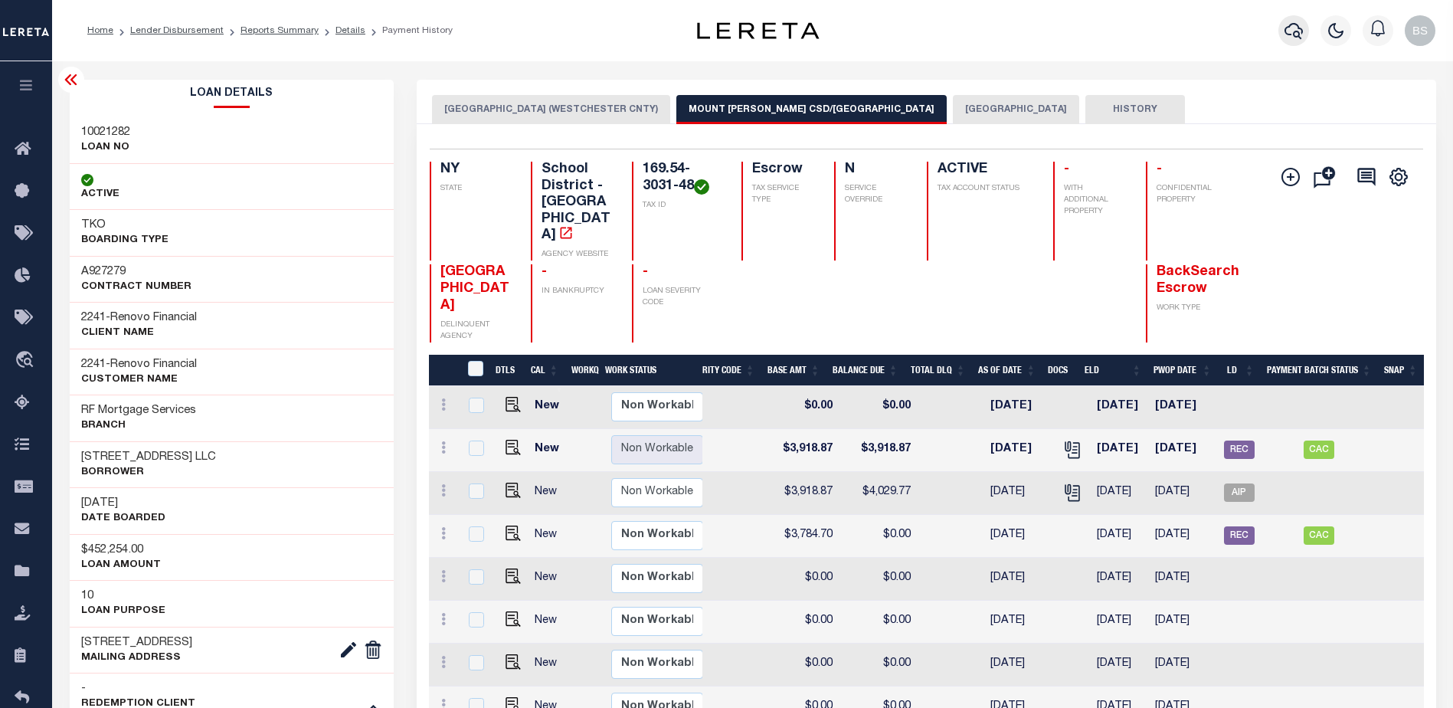
click at [1300, 28] on icon "button" at bounding box center [1293, 30] width 18 height 18
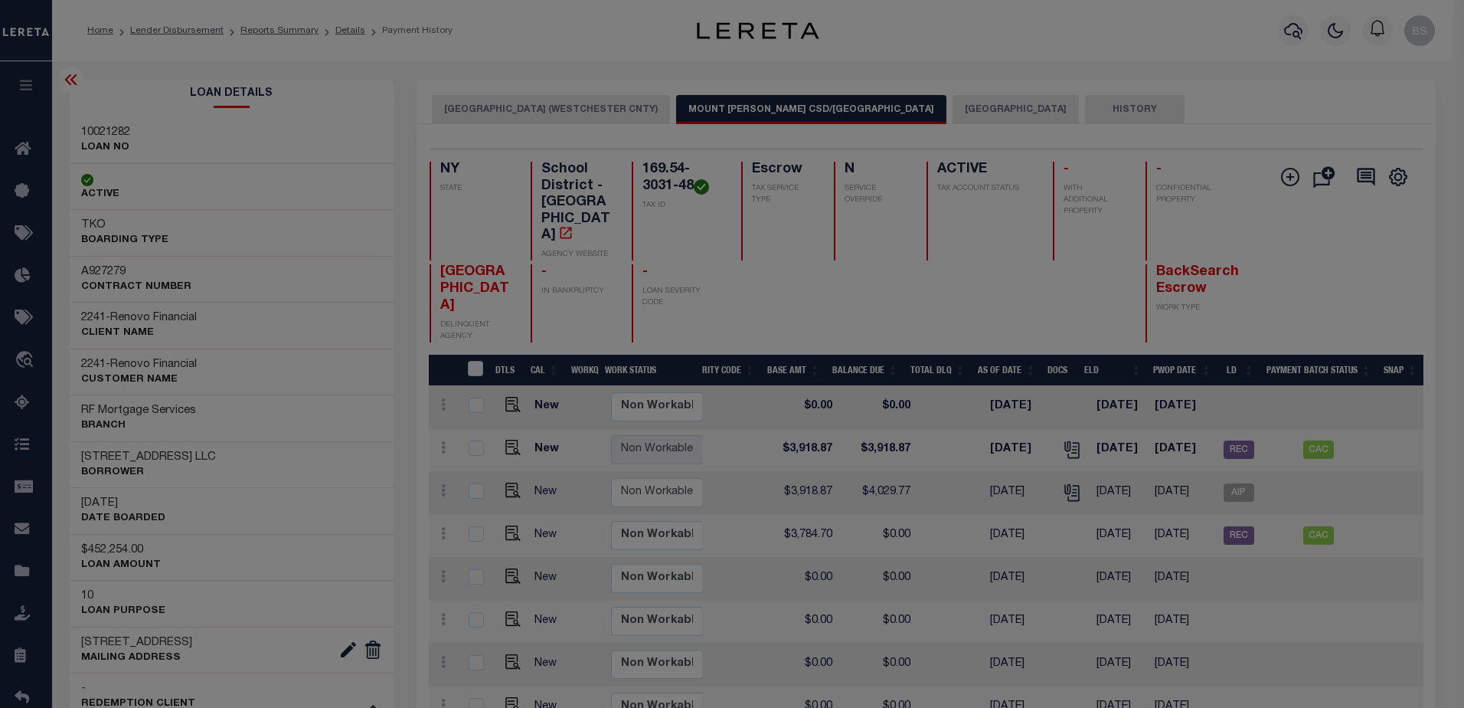
scroll to position [0, 680]
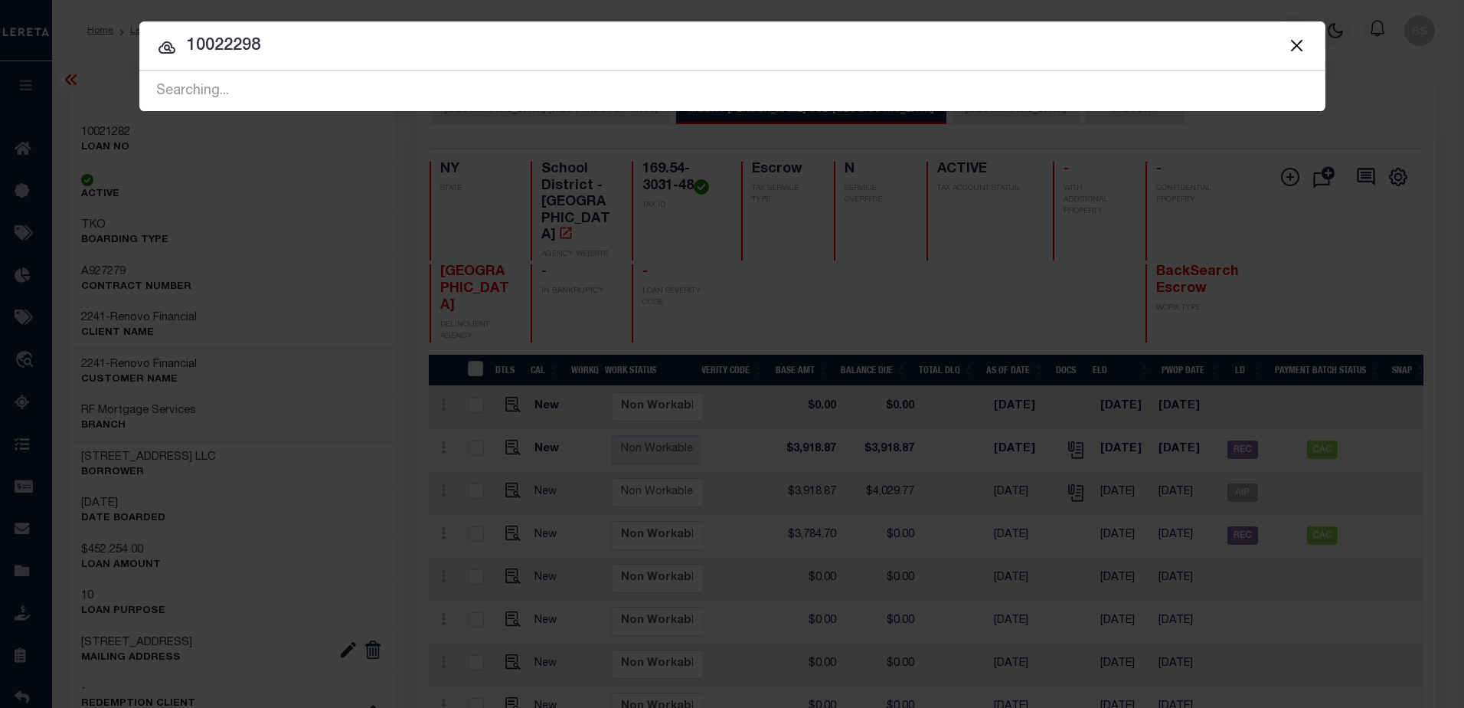
type input "10022298"
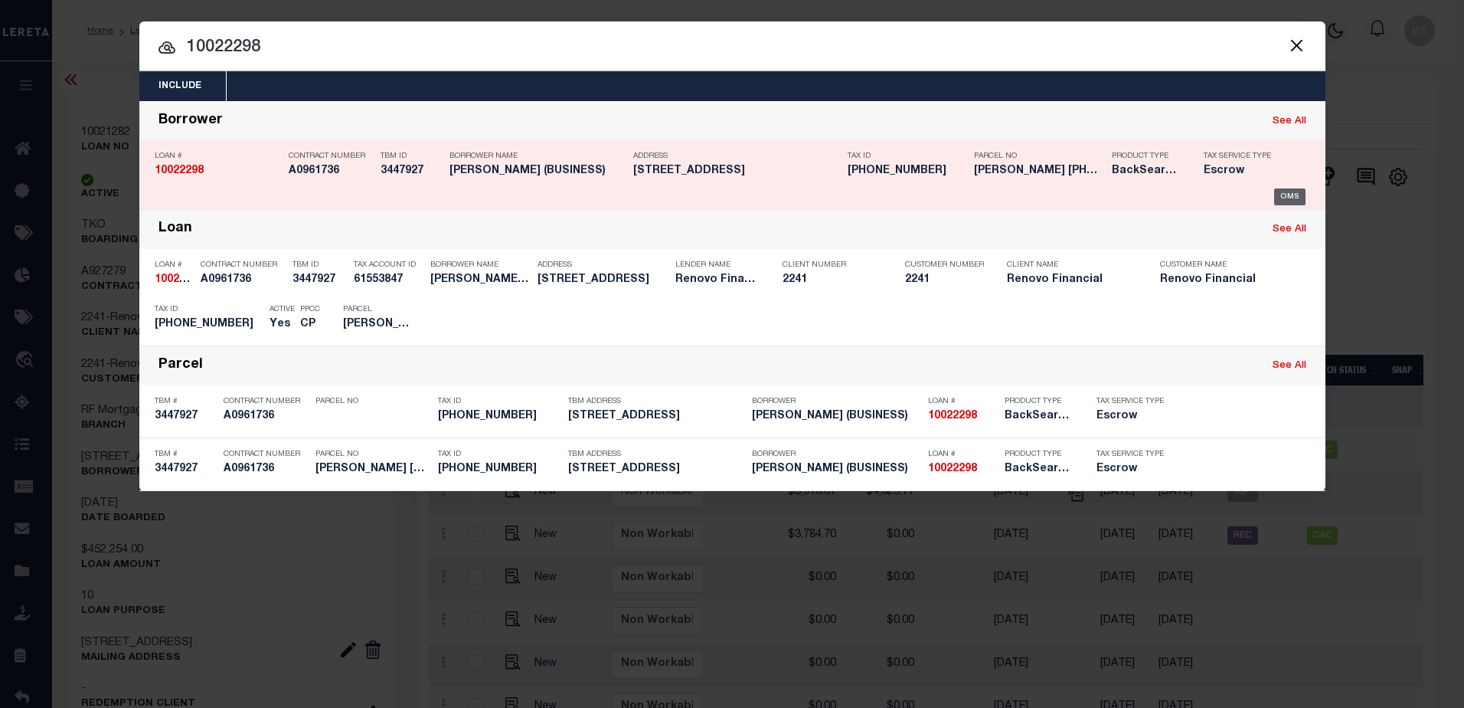
click at [1294, 199] on div "OMS" at bounding box center [1289, 196] width 31 height 17
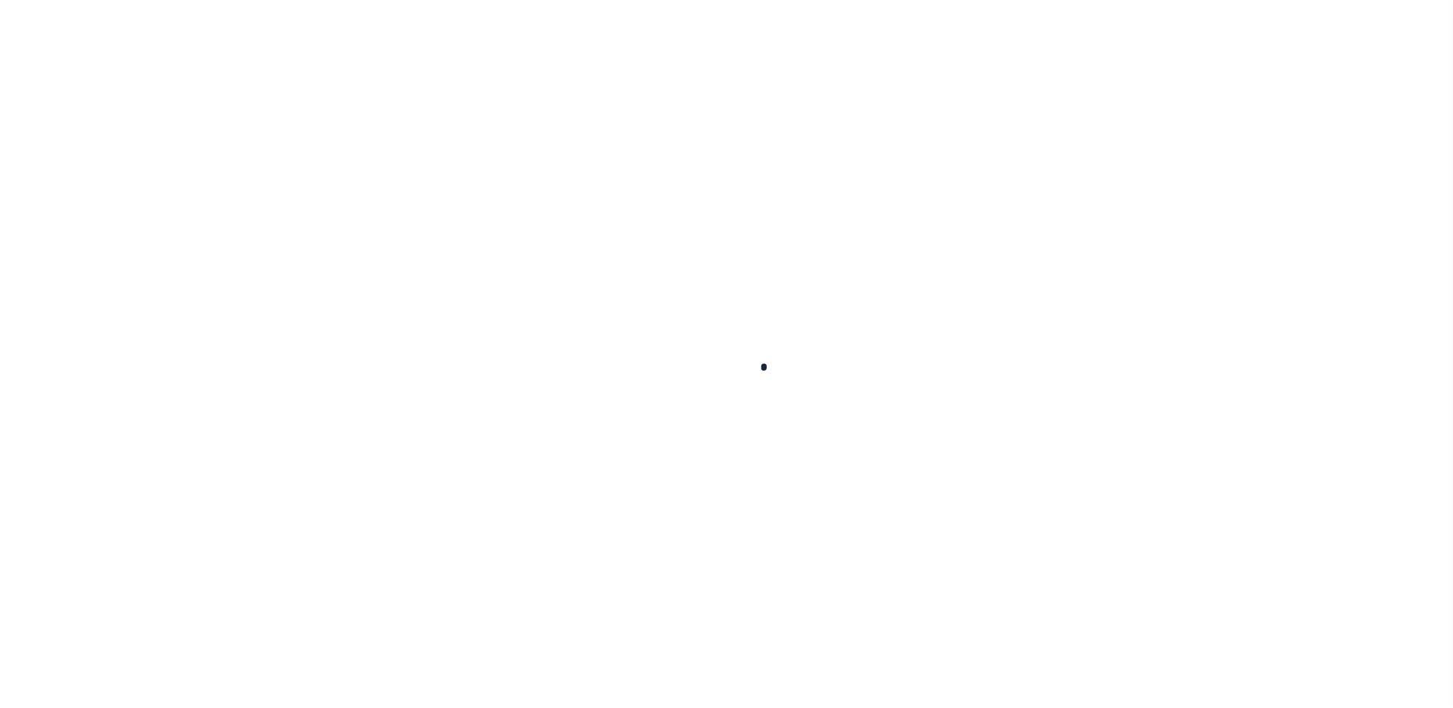
type input "10022298"
type input "[PERSON_NAME] (BUSINESS)"
select select
select select "400"
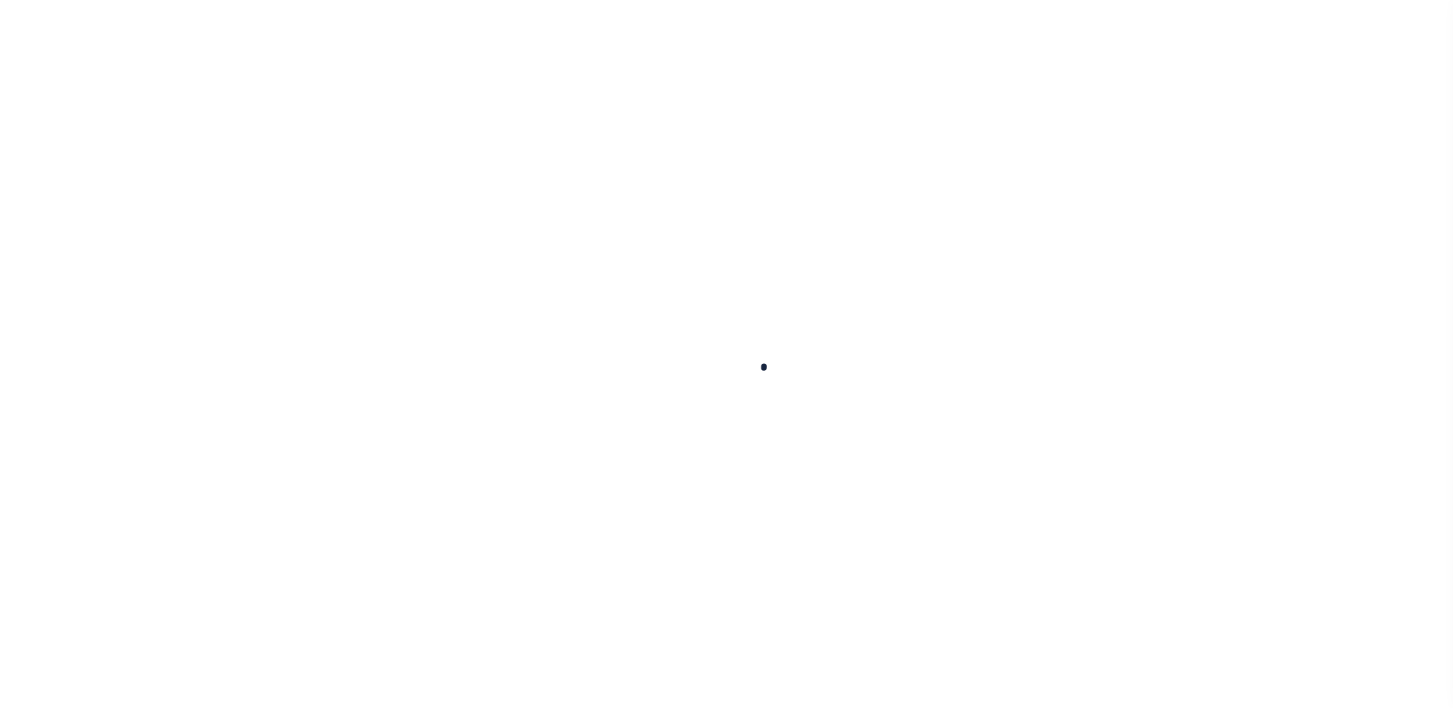
select select "Escrow"
type input "[STREET_ADDRESS]"
select select
type input "[GEOGRAPHIC_DATA], MA 01841"
type input "a0kUS00000BokMK"
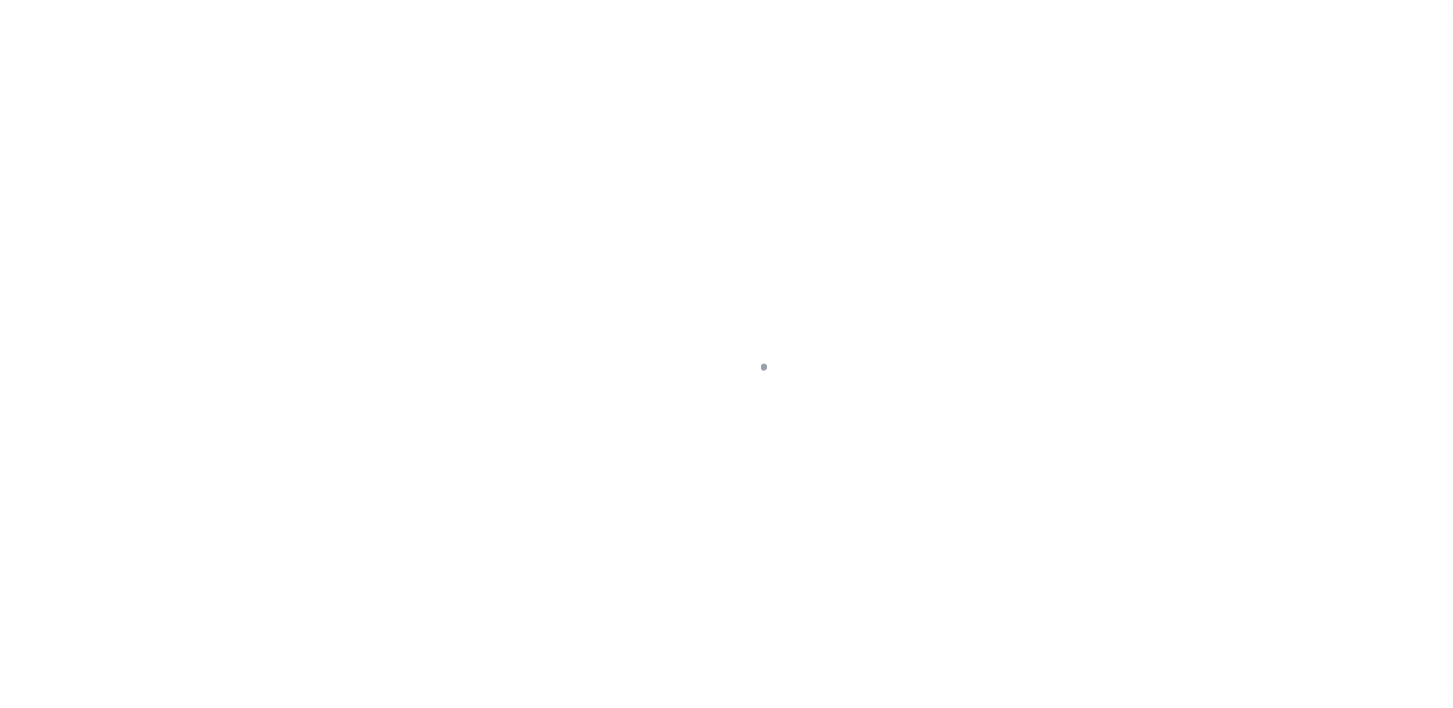
type input "MA"
select select
select select "25067"
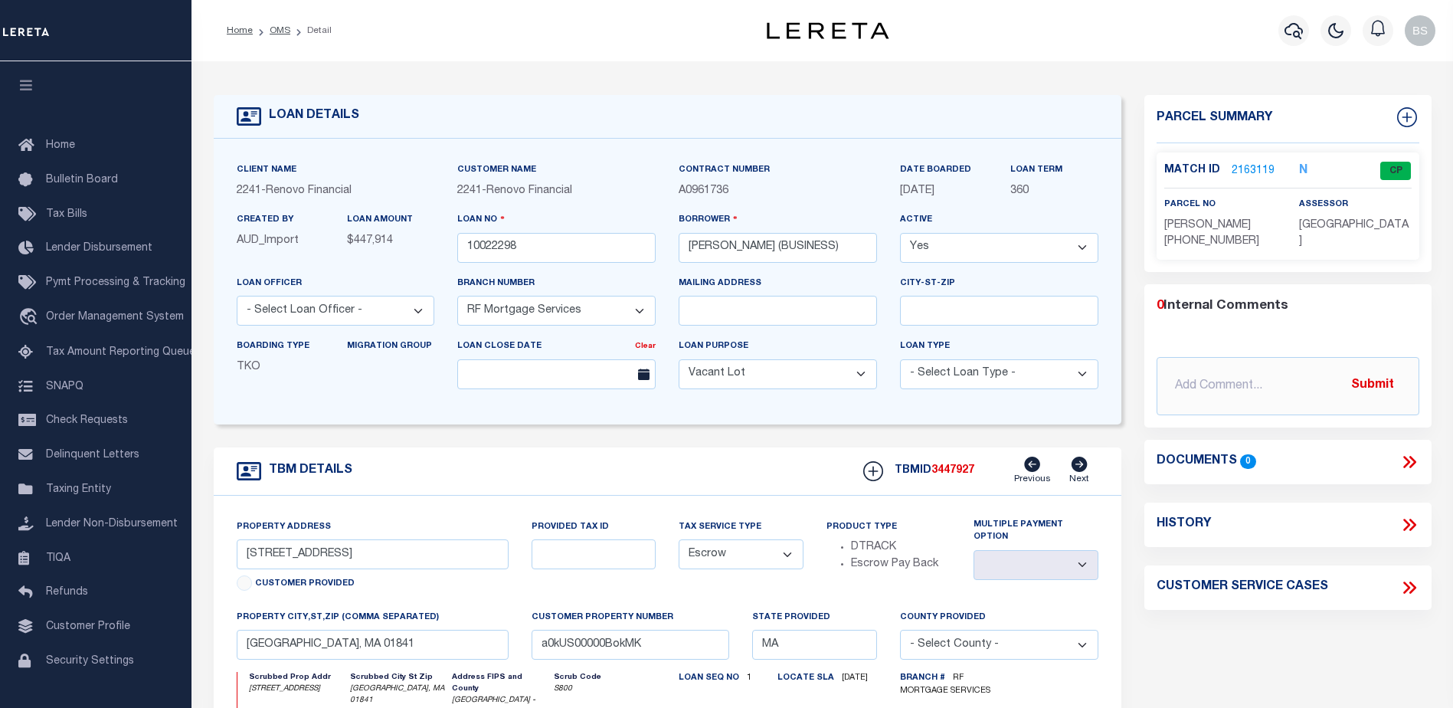
click at [1258, 166] on link "2163119" at bounding box center [1253, 171] width 43 height 16
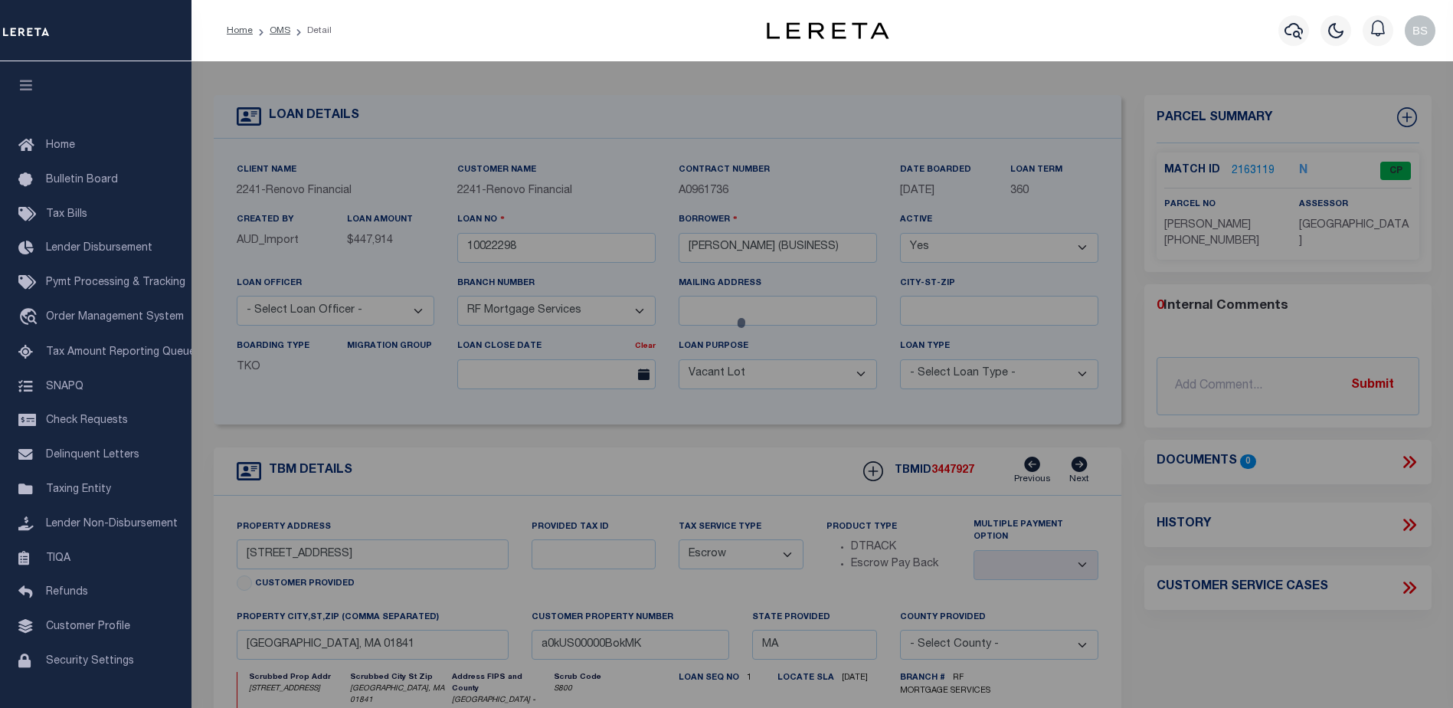
checkbox input "false"
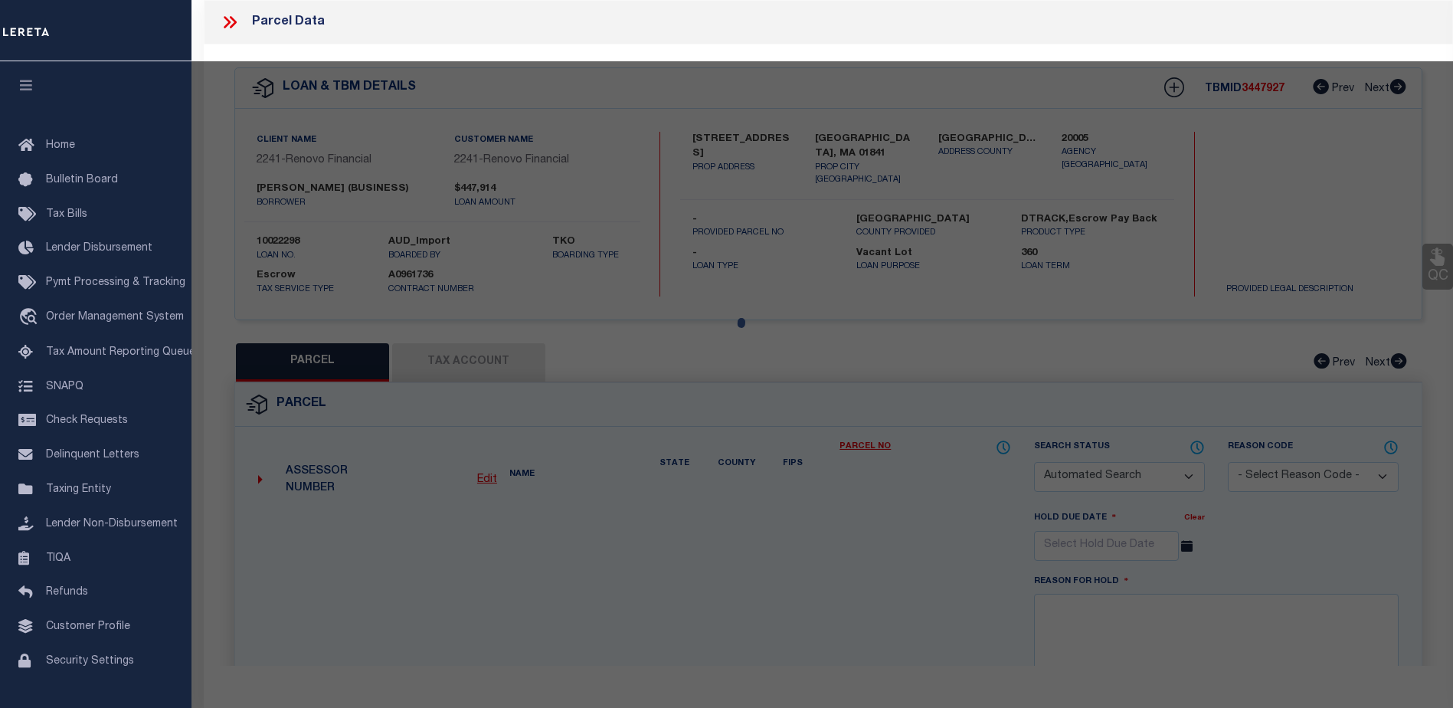
select select "CP"
type input "DELEON,ROSEMERY"
select select "ATL"
select select "ADD"
type input "[STREET_ADDRESS]"
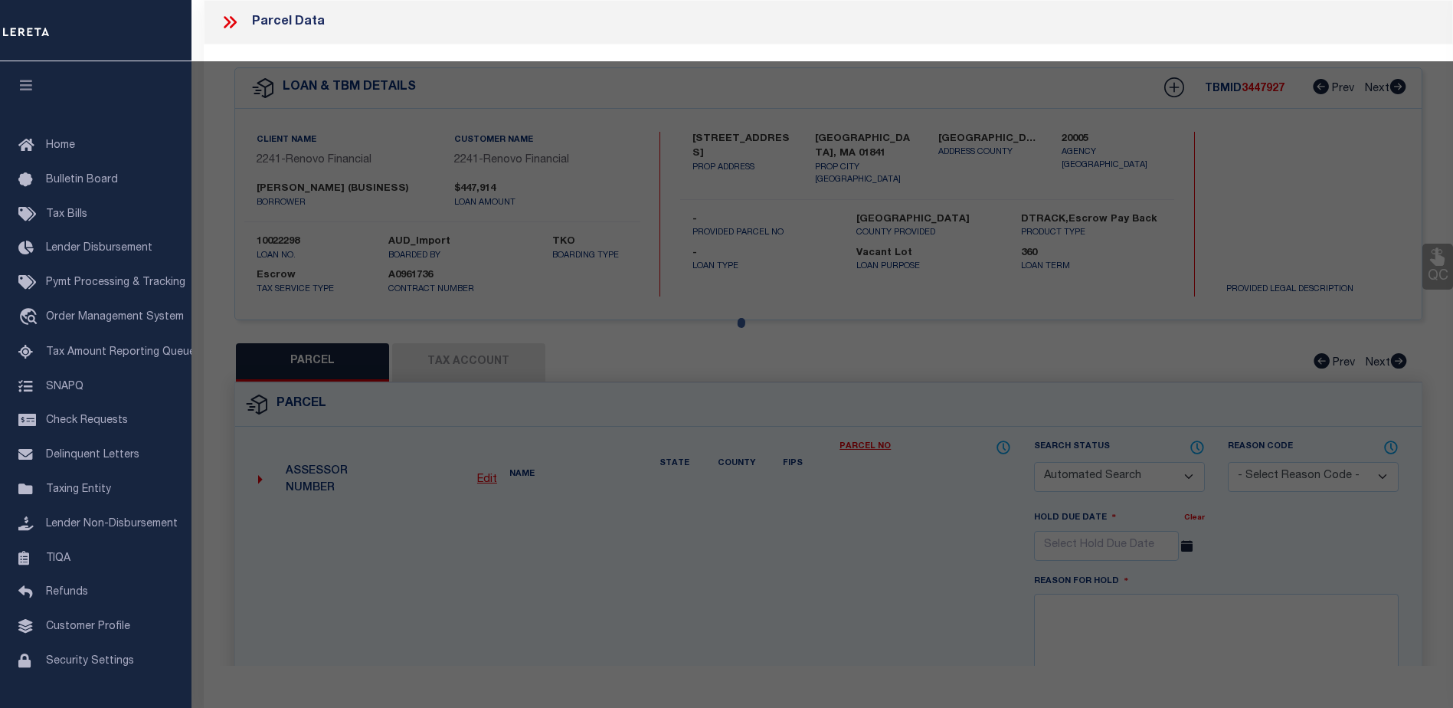
checkbox input "false"
type input "LAWRENCE, MA 01841"
type textarea "LOT:83 DIST:149 CITY/MUNI/TWP:[PERSON_NAME]"
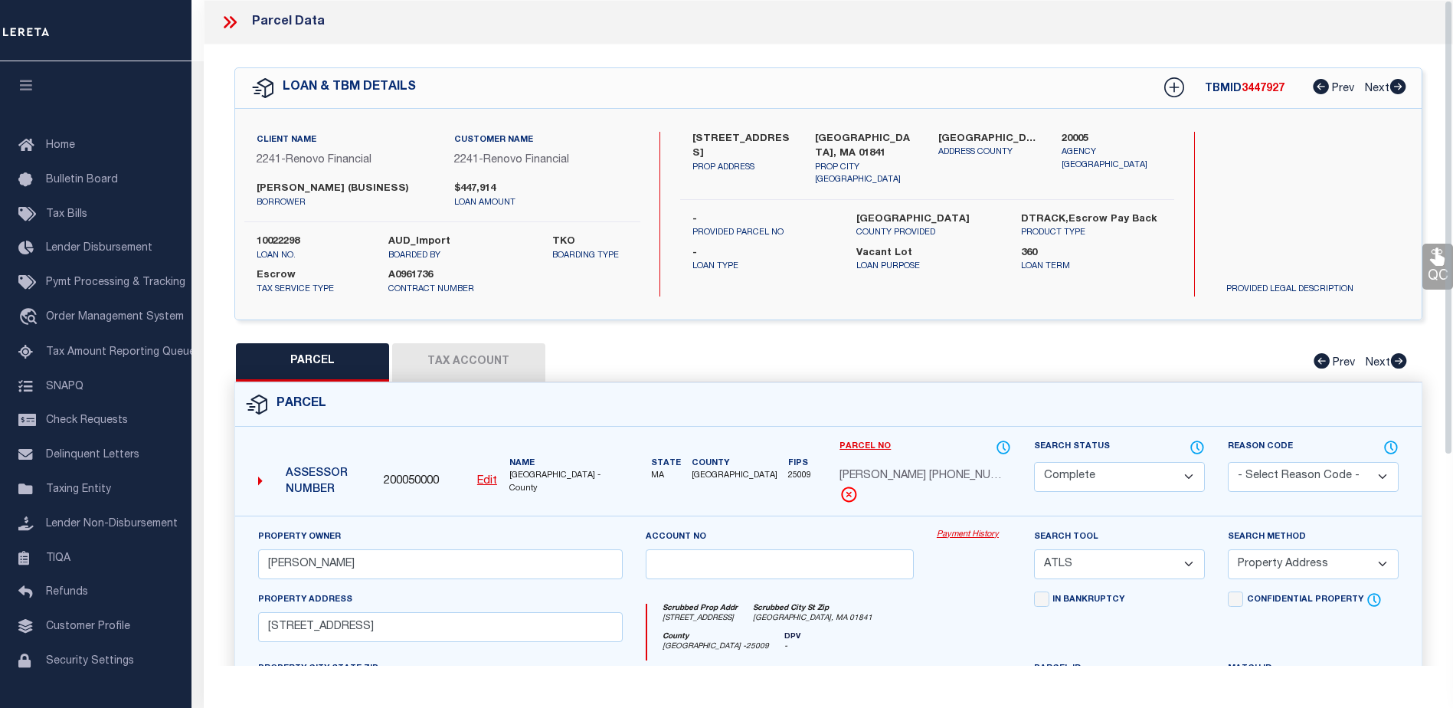
click at [974, 529] on link "Payment History" at bounding box center [974, 534] width 74 height 13
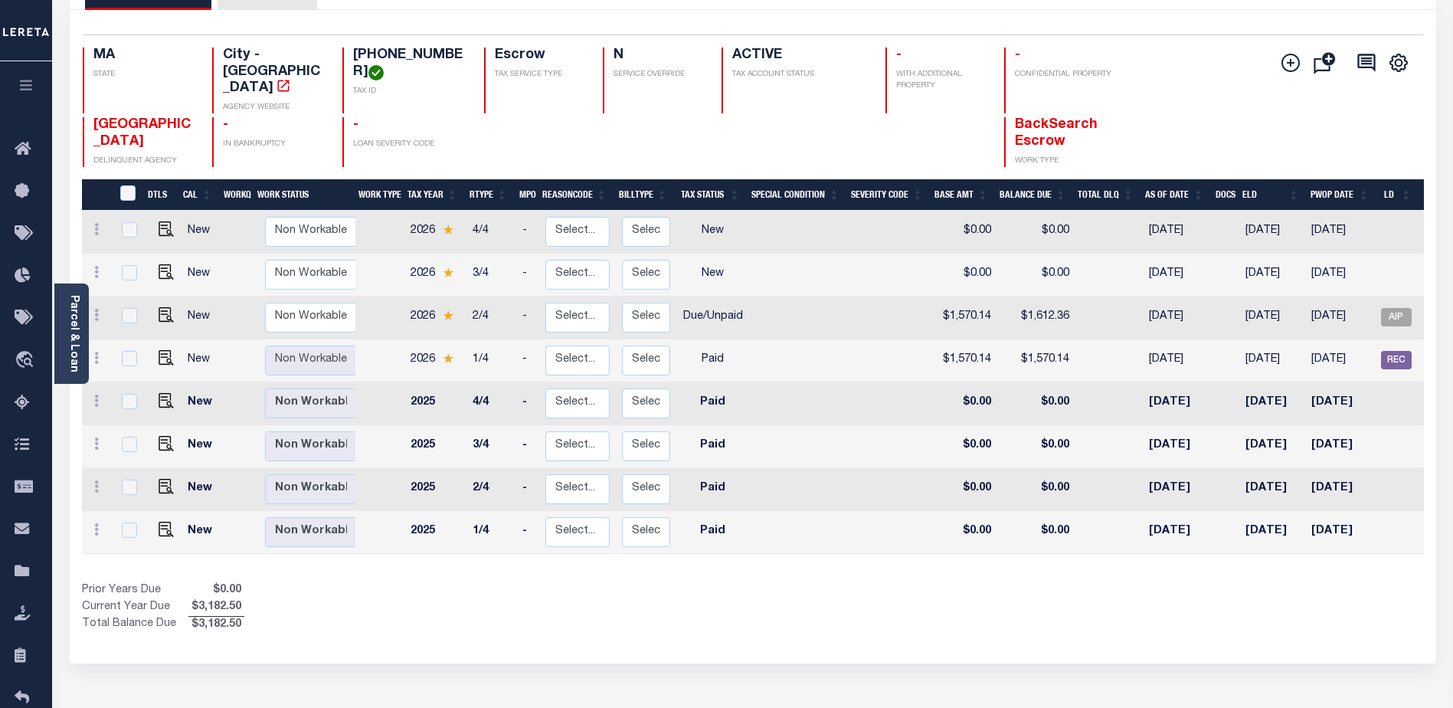
scroll to position [153, 0]
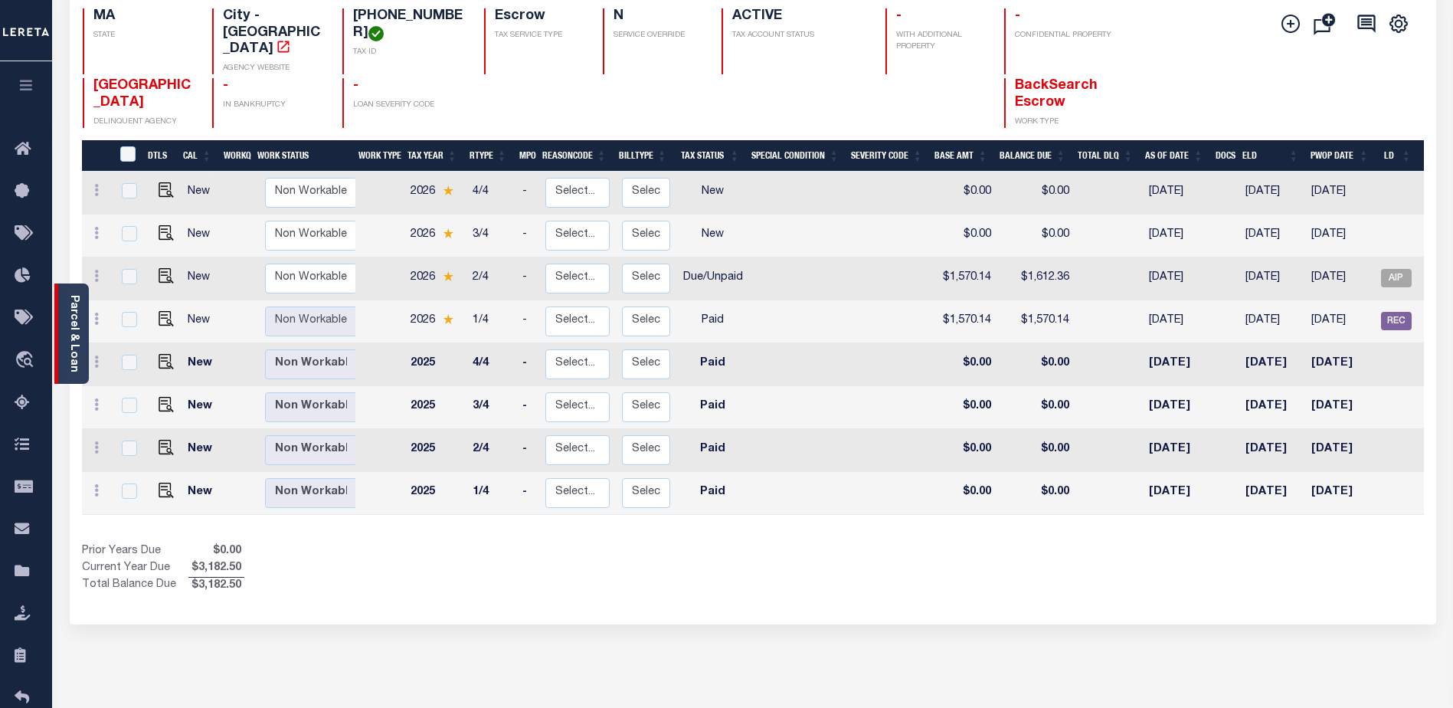
click at [69, 313] on link "Parcel & Loan" at bounding box center [73, 333] width 11 height 77
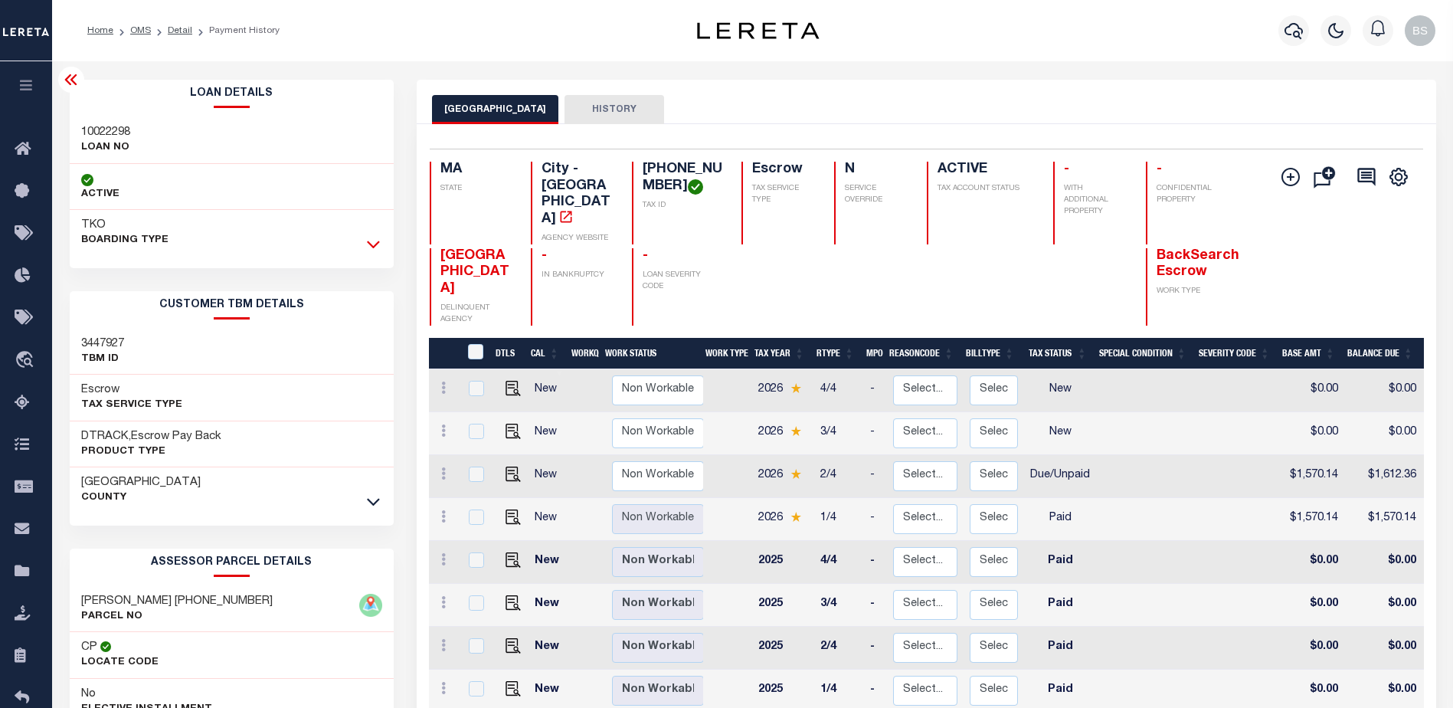
click at [373, 244] on icon at bounding box center [373, 244] width 13 height 16
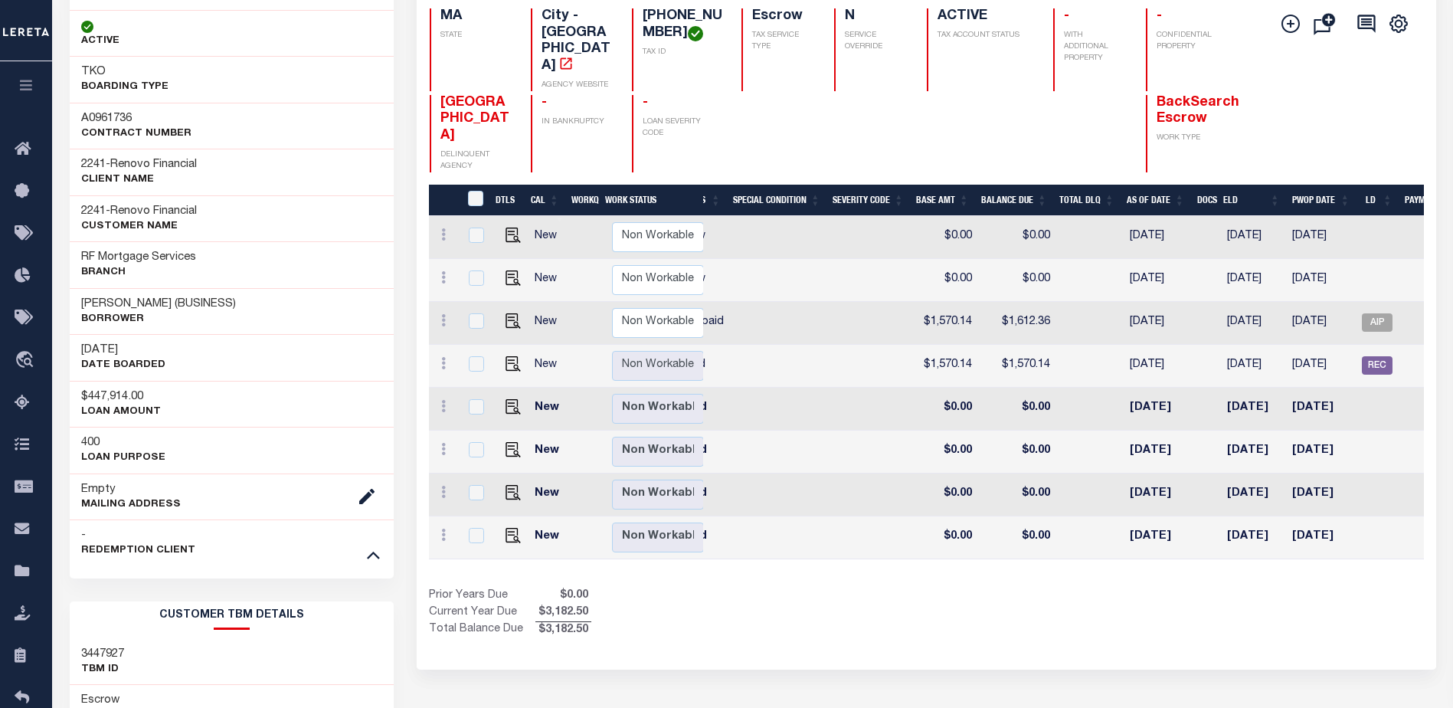
scroll to position [0, 255]
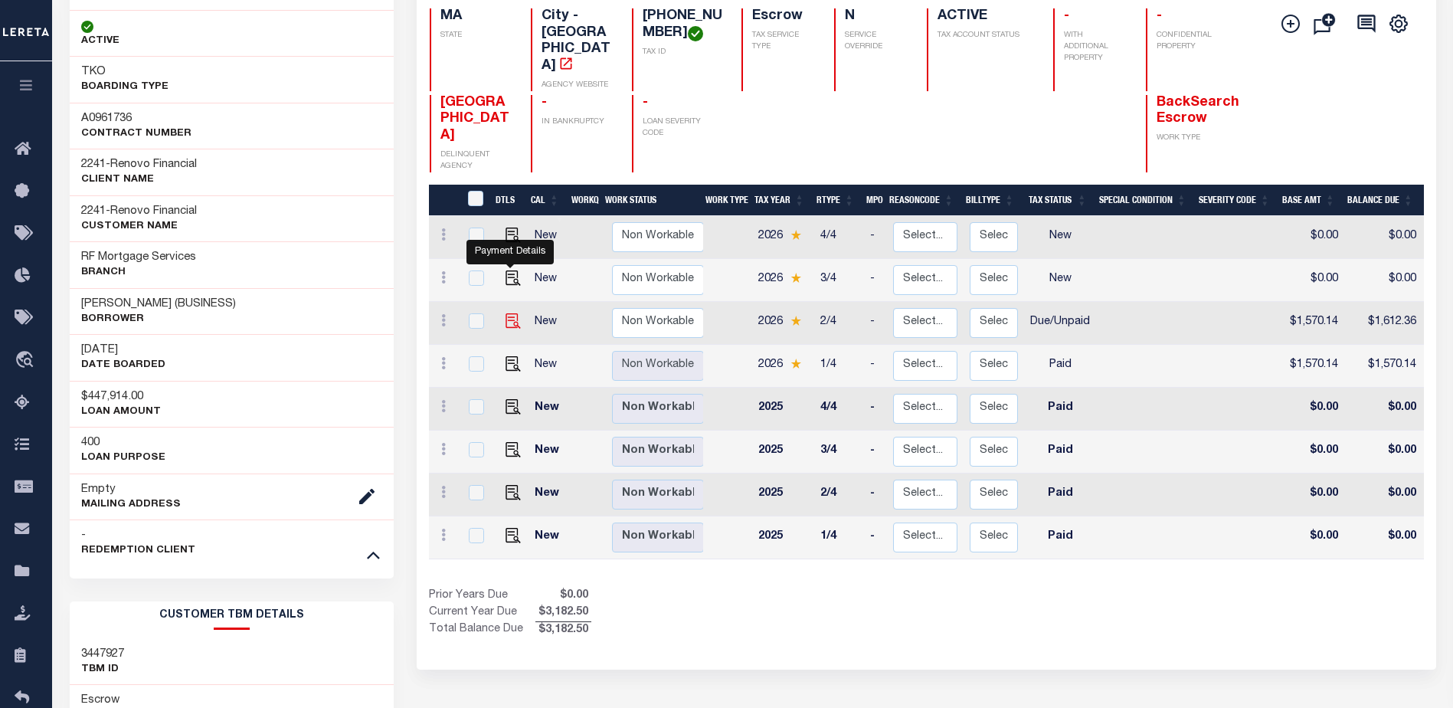
click at [506, 313] on img "" at bounding box center [512, 320] width 15 height 15
checkbox input "true"
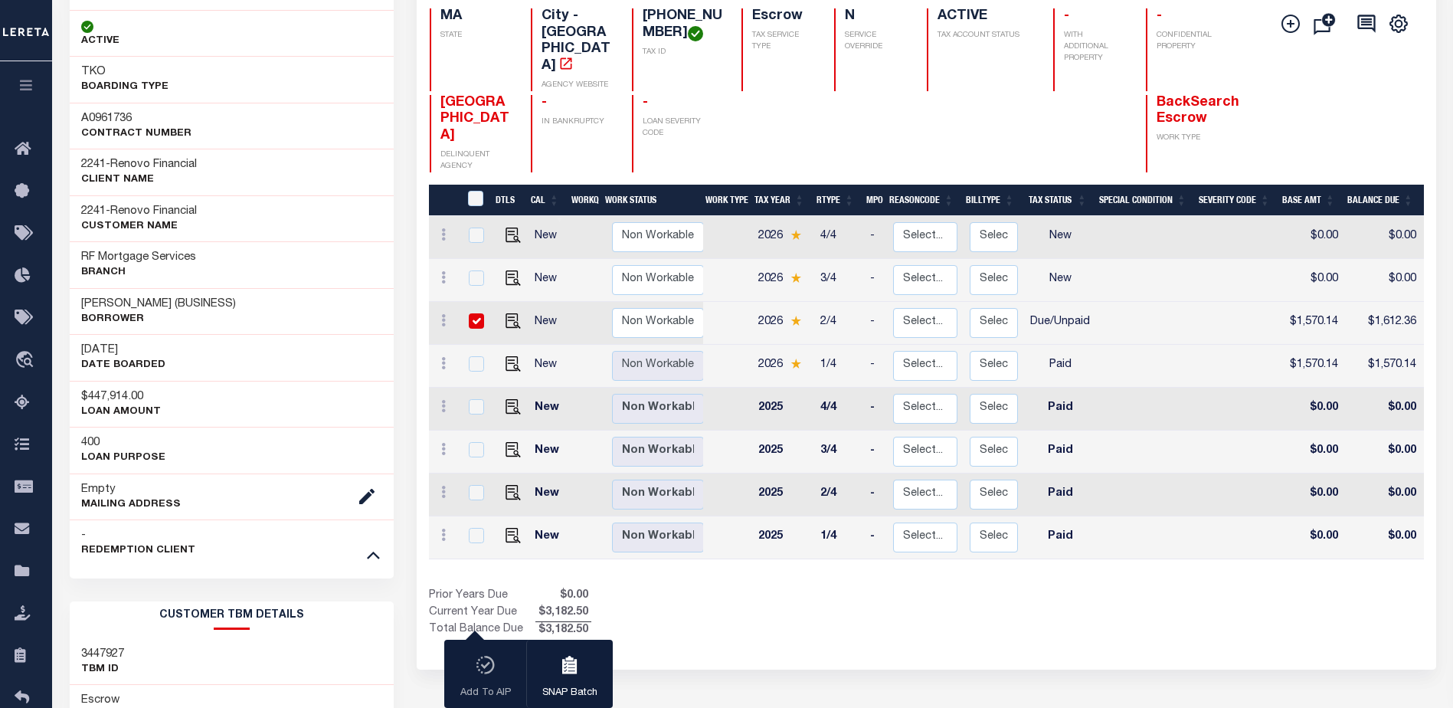
click at [470, 313] on input "checkbox" at bounding box center [476, 320] width 15 height 15
checkbox input "false"
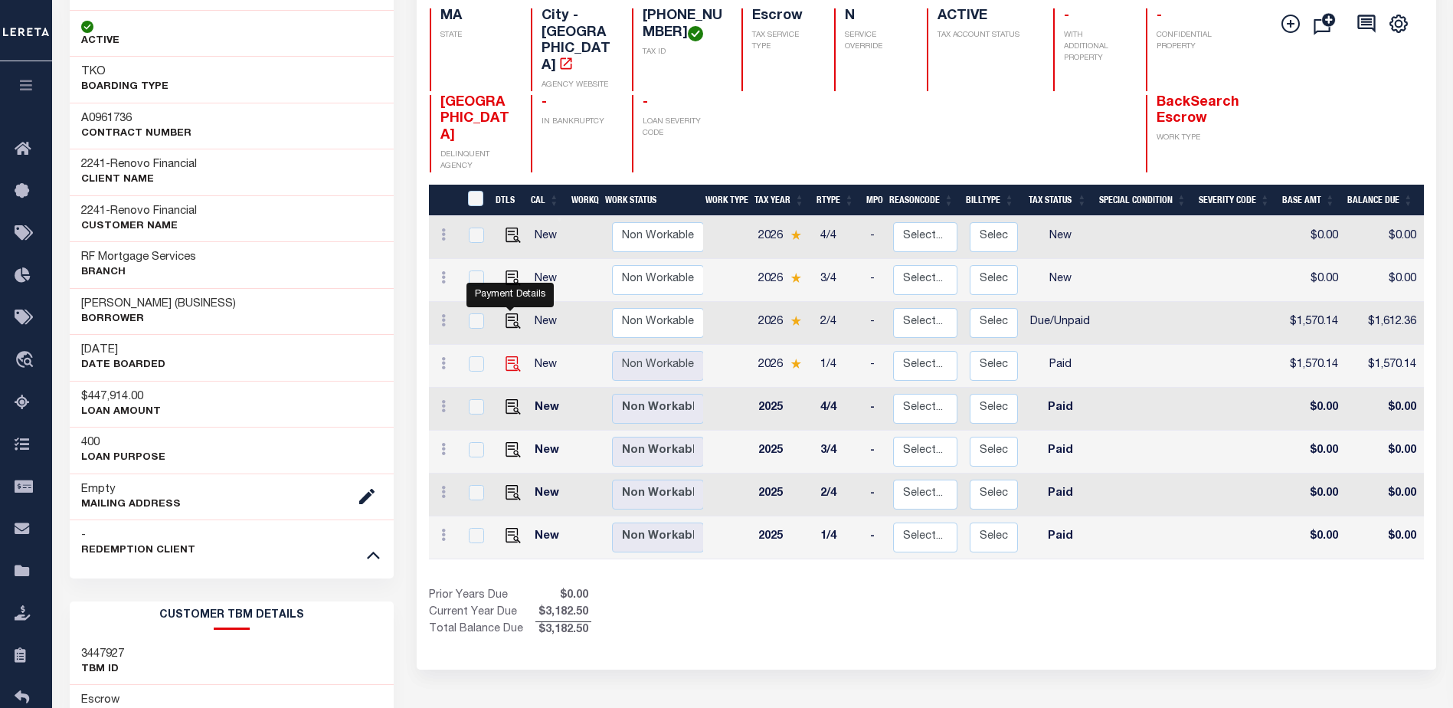
click at [506, 356] on img "" at bounding box center [512, 363] width 15 height 15
checkbox input "true"
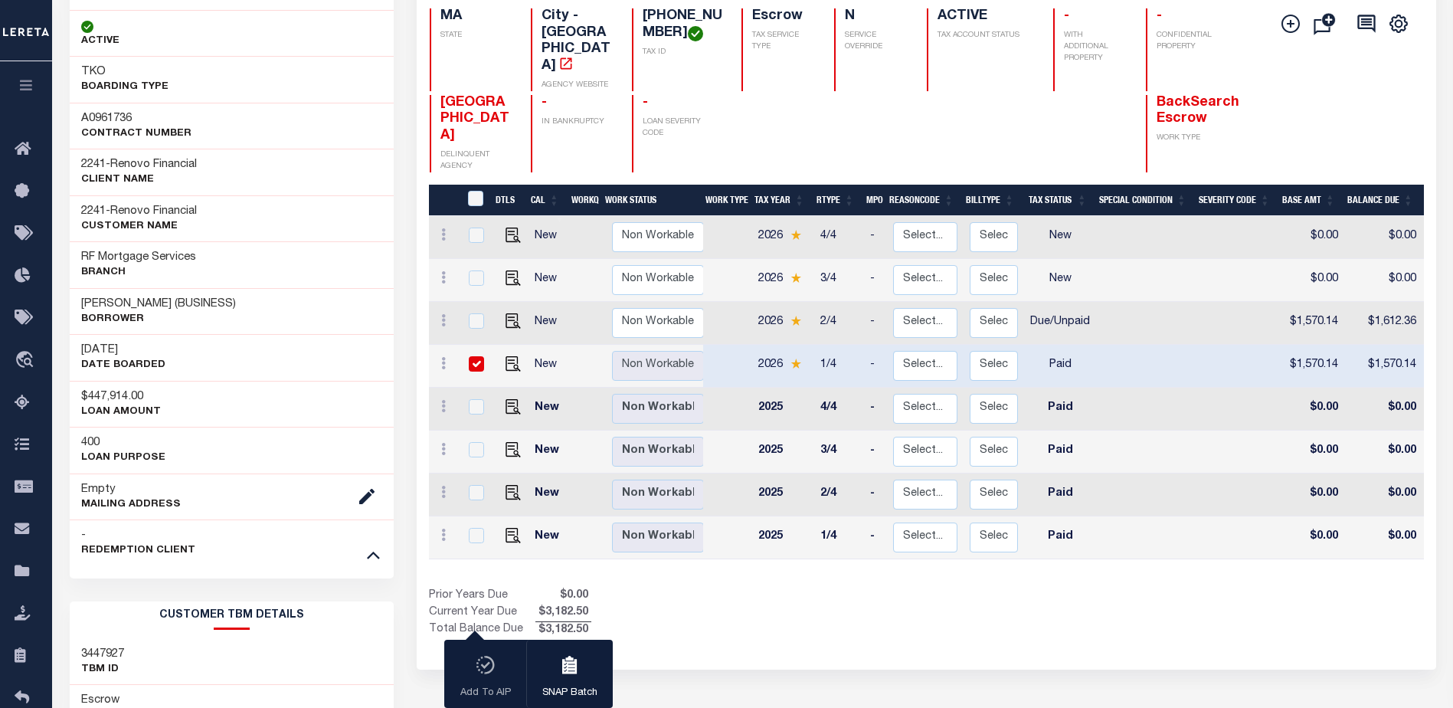
click at [474, 356] on input "checkbox" at bounding box center [476, 363] width 15 height 15
checkbox input "false"
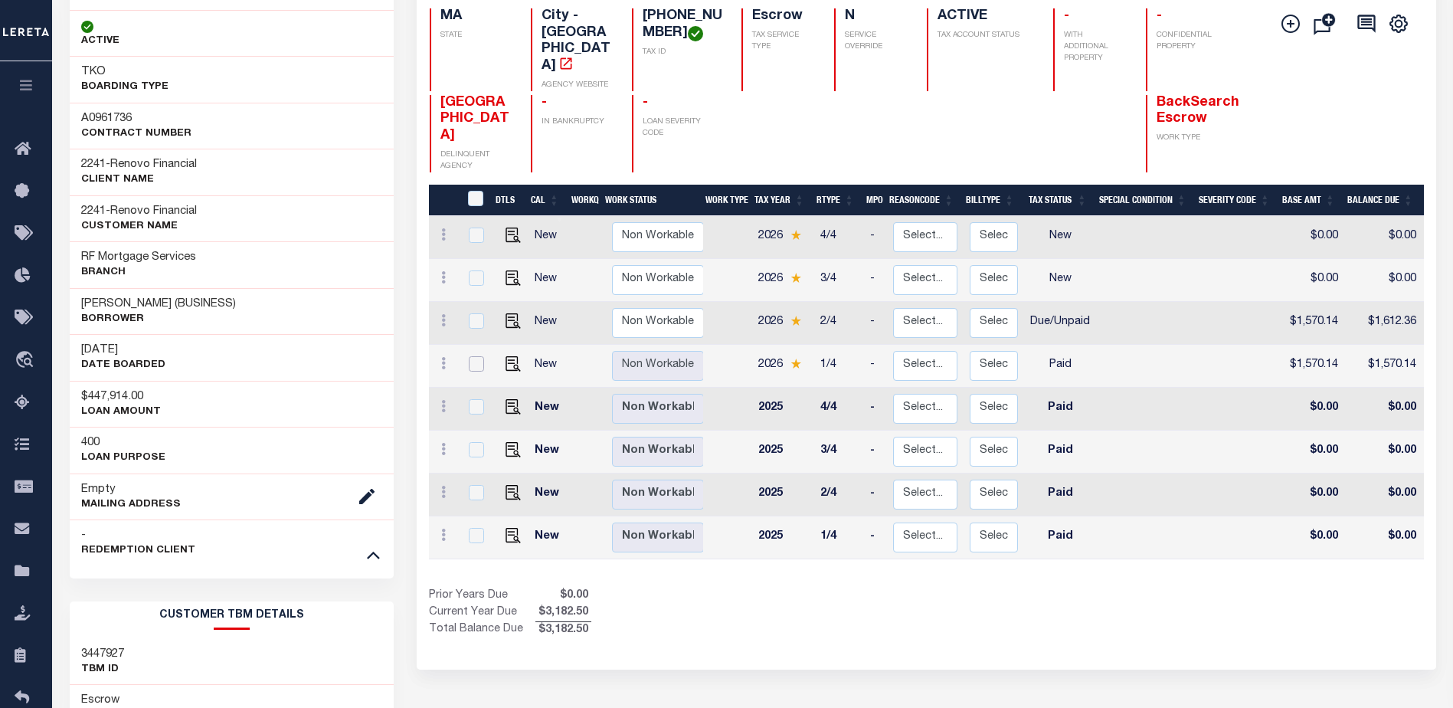
scroll to position [0, 57]
click at [508, 313] on img "" at bounding box center [512, 320] width 15 height 15
checkbox input "true"
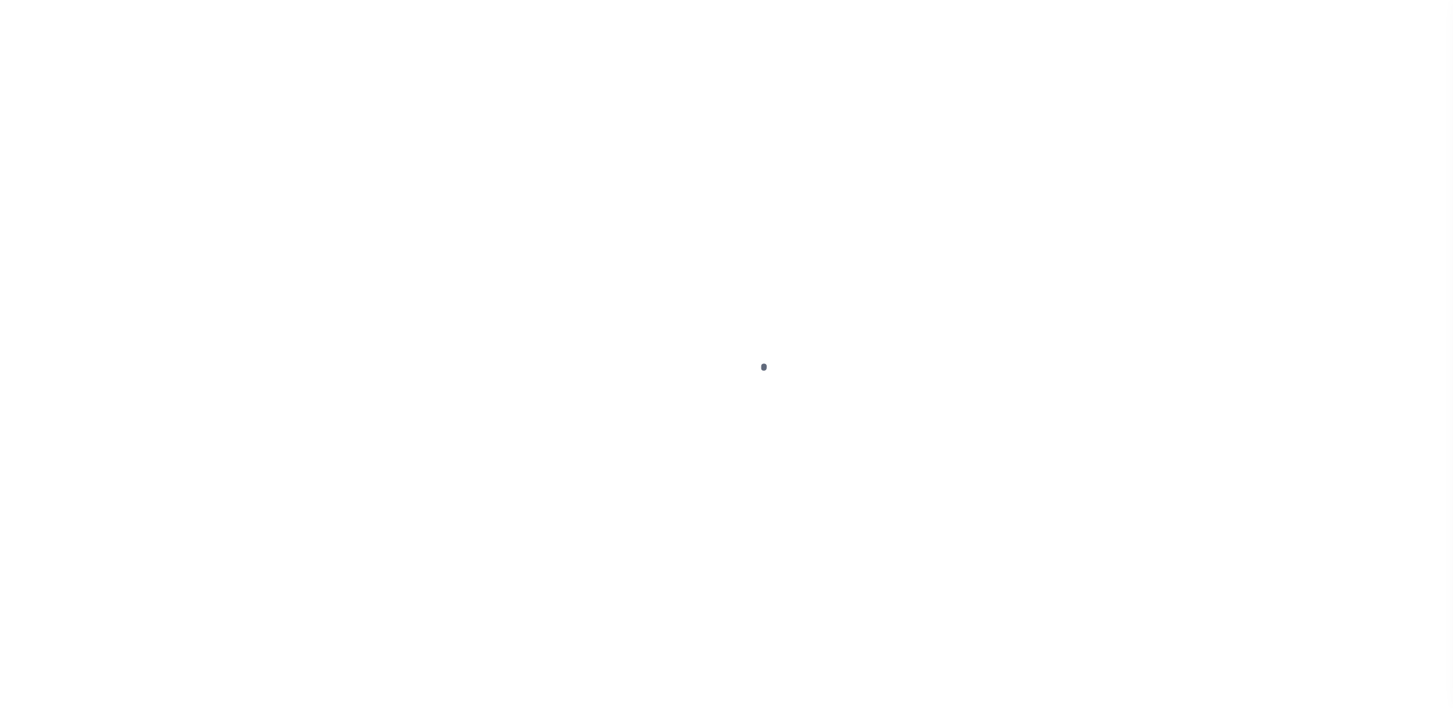
select select "DUE"
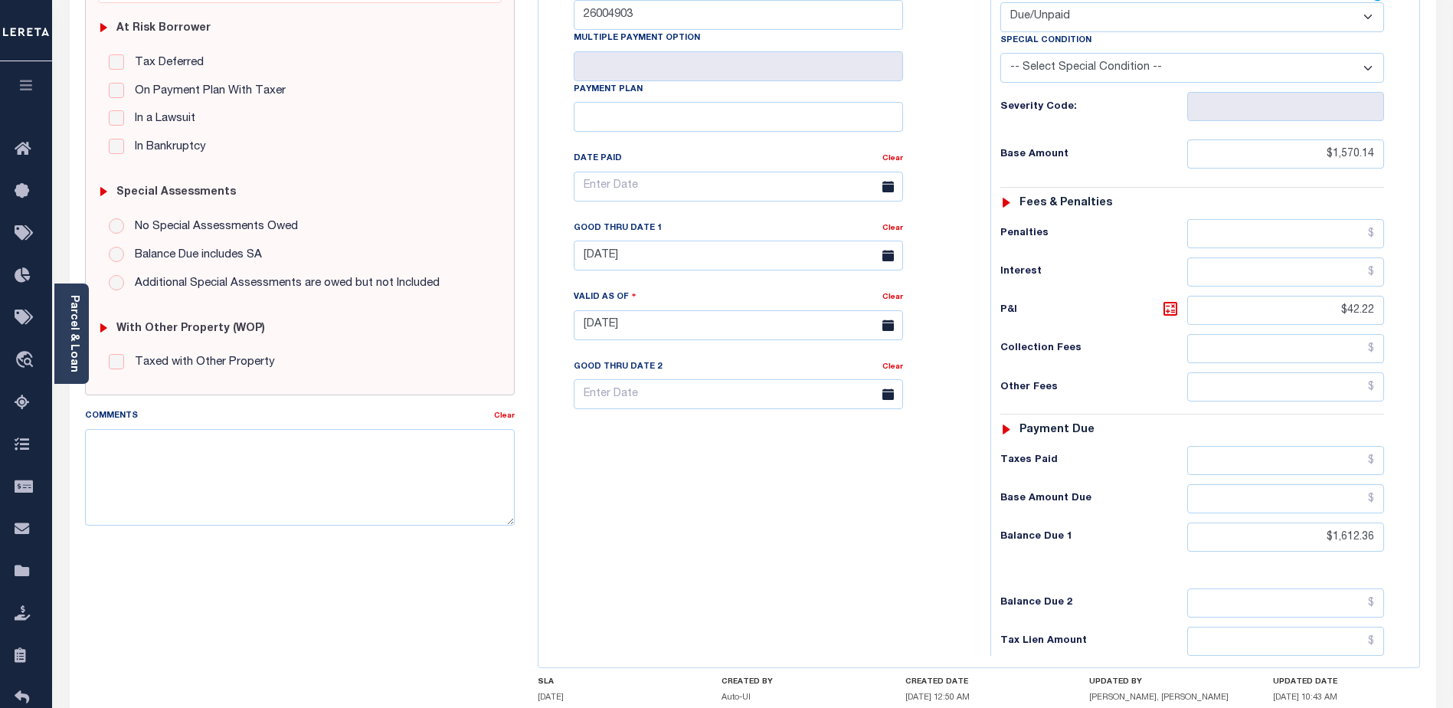
scroll to position [383, 0]
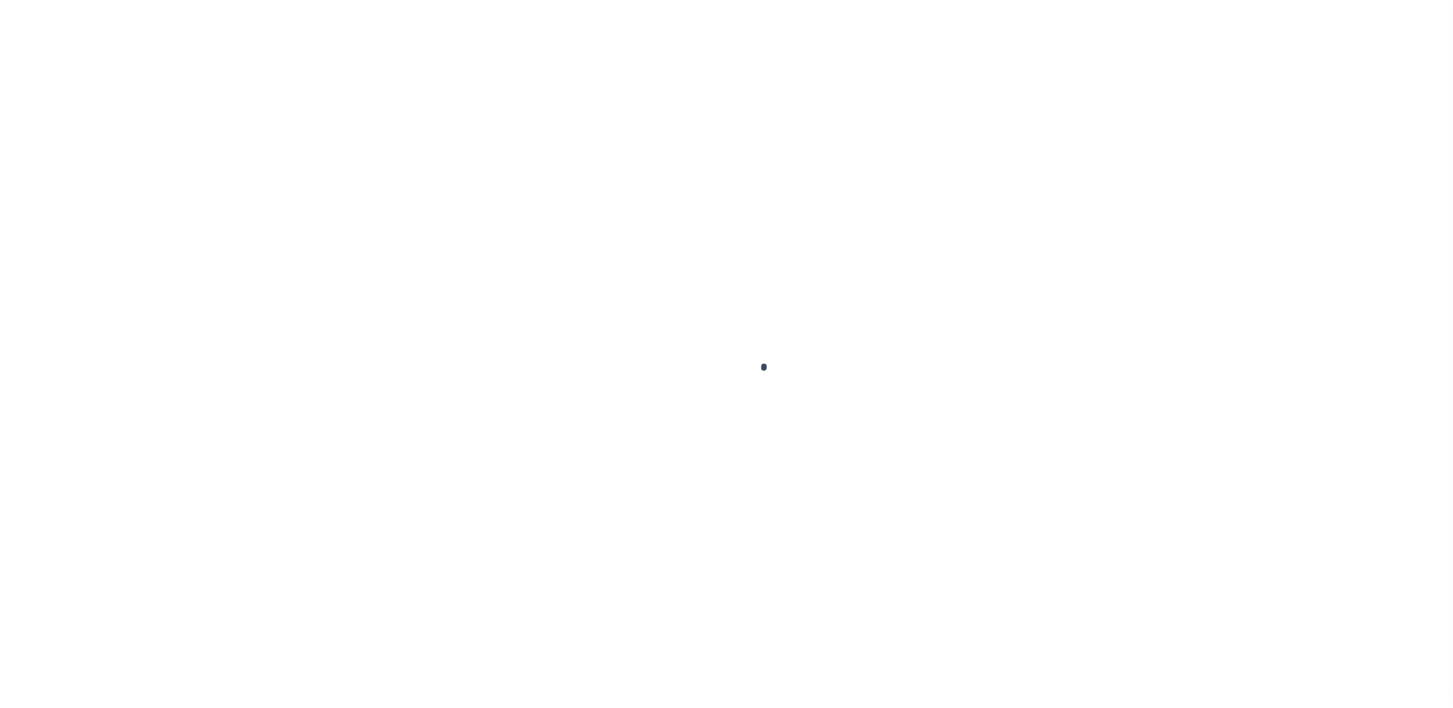
select select "PYD"
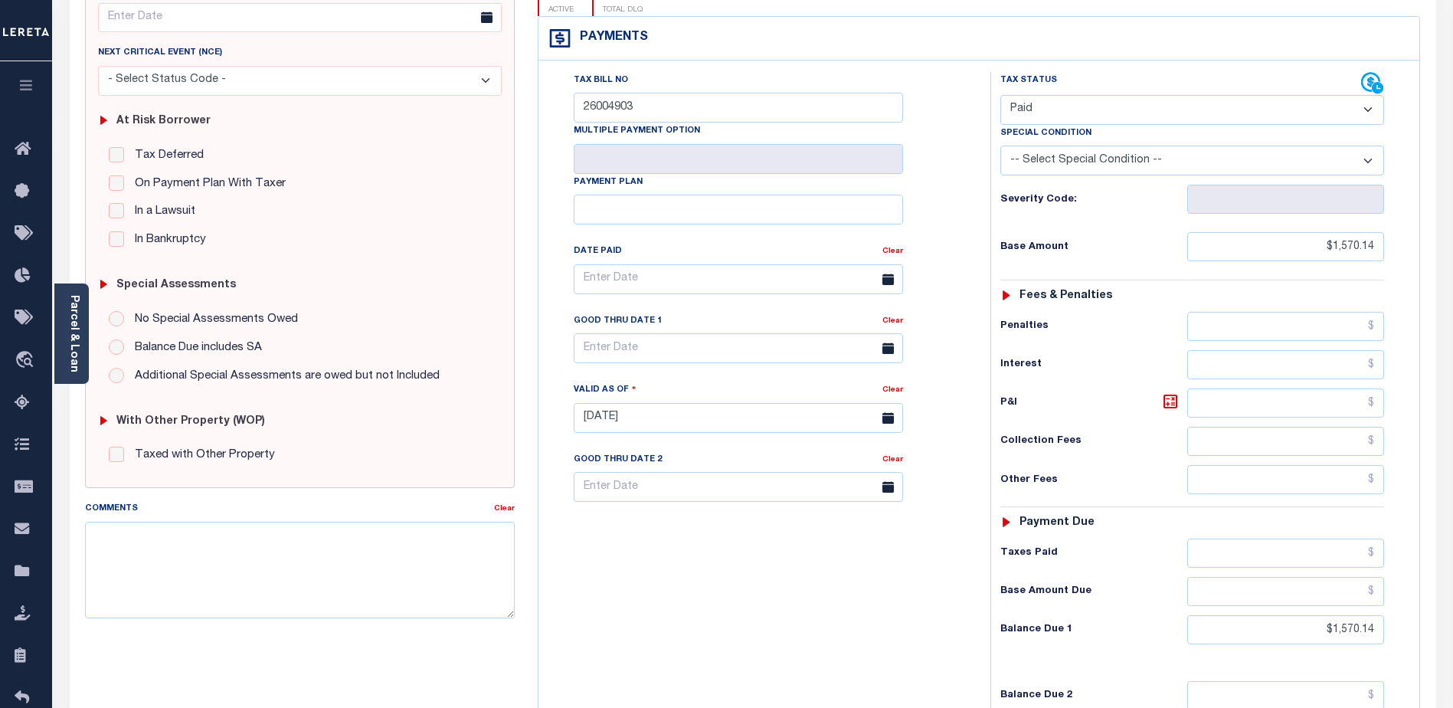
scroll to position [153, 0]
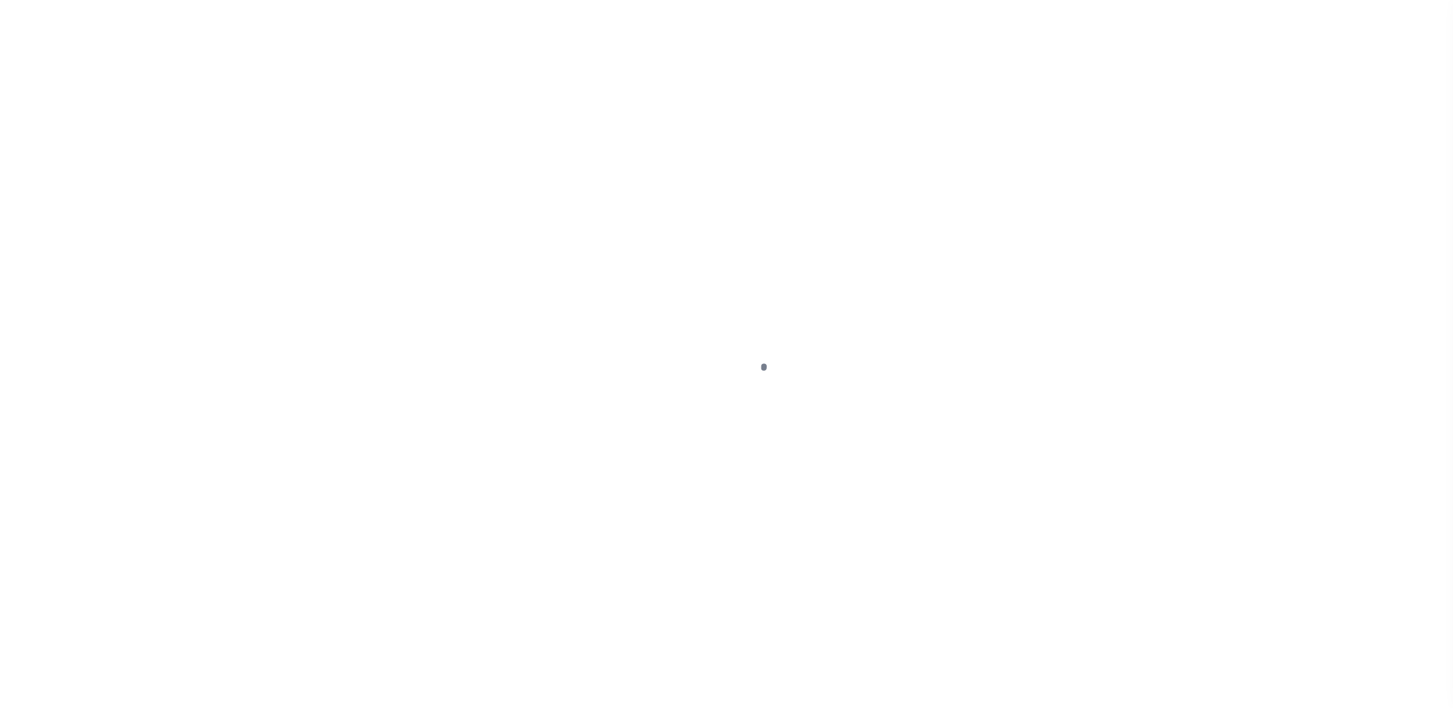
select select "DUE"
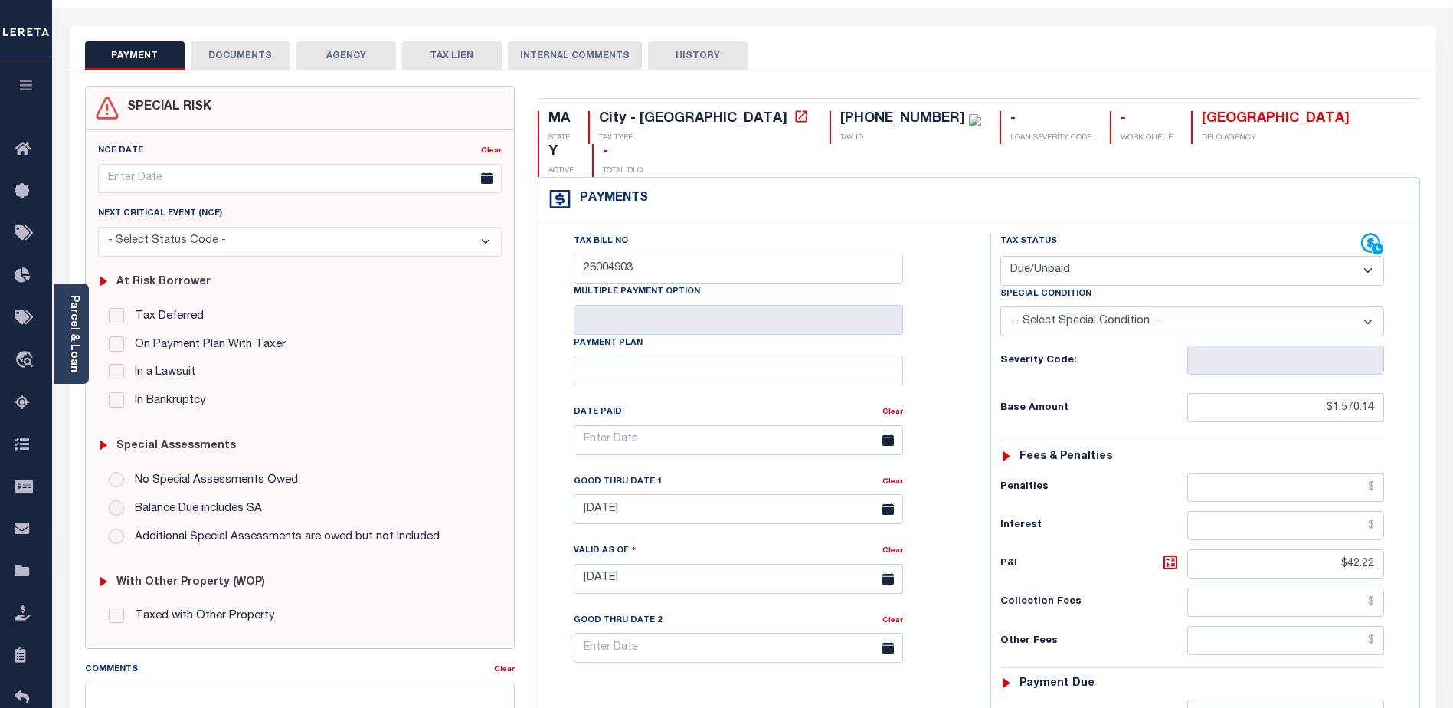
scroll to position [37, 0]
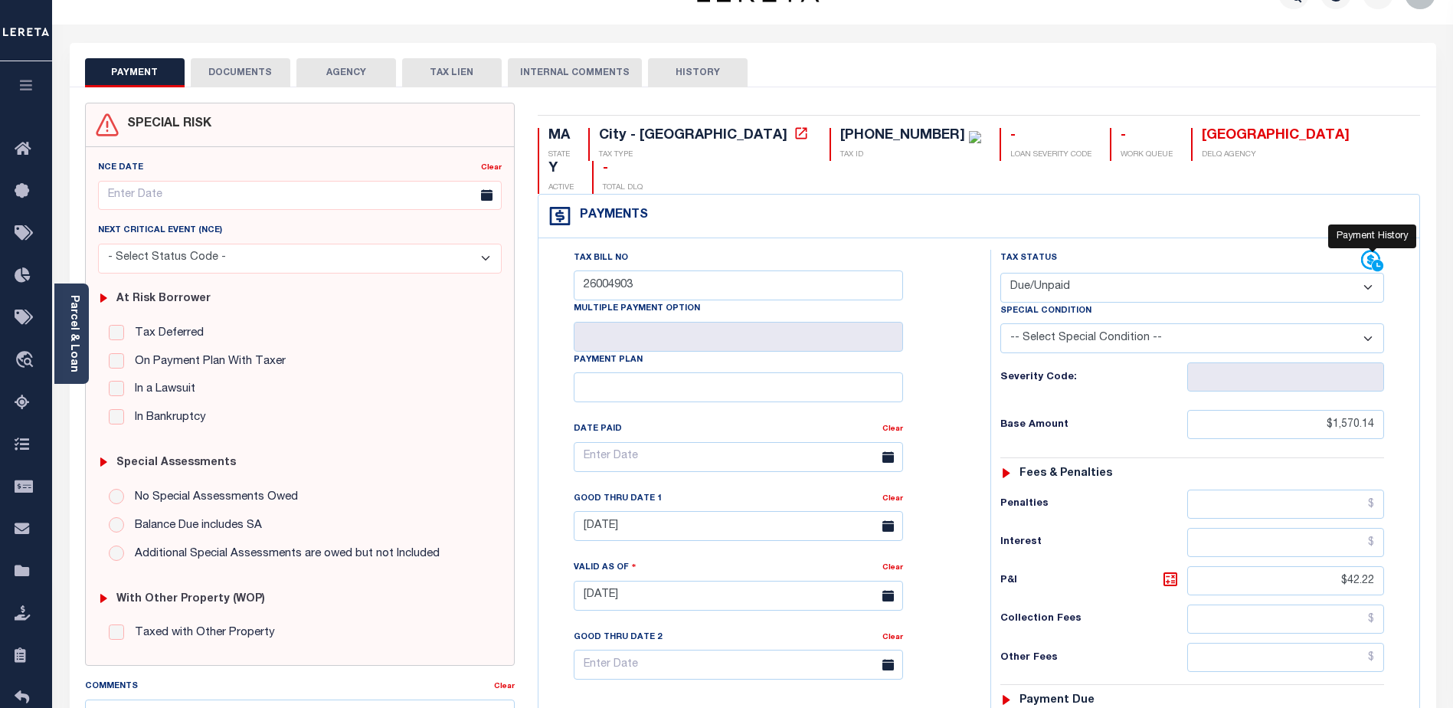
click at [1369, 250] on icon at bounding box center [1371, 259] width 19 height 19
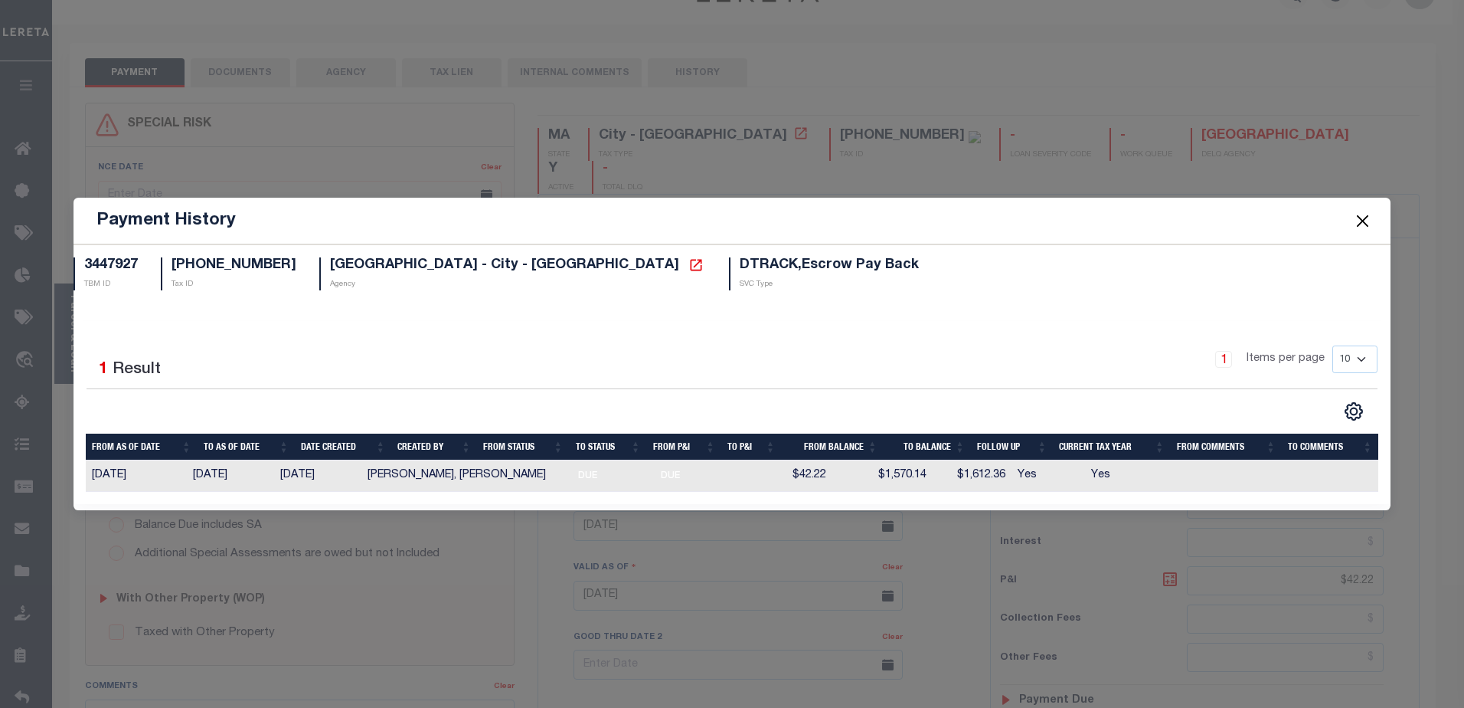
click at [1359, 221] on button "Close" at bounding box center [1363, 221] width 20 height 20
